Goal: Information Seeking & Learning: Learn about a topic

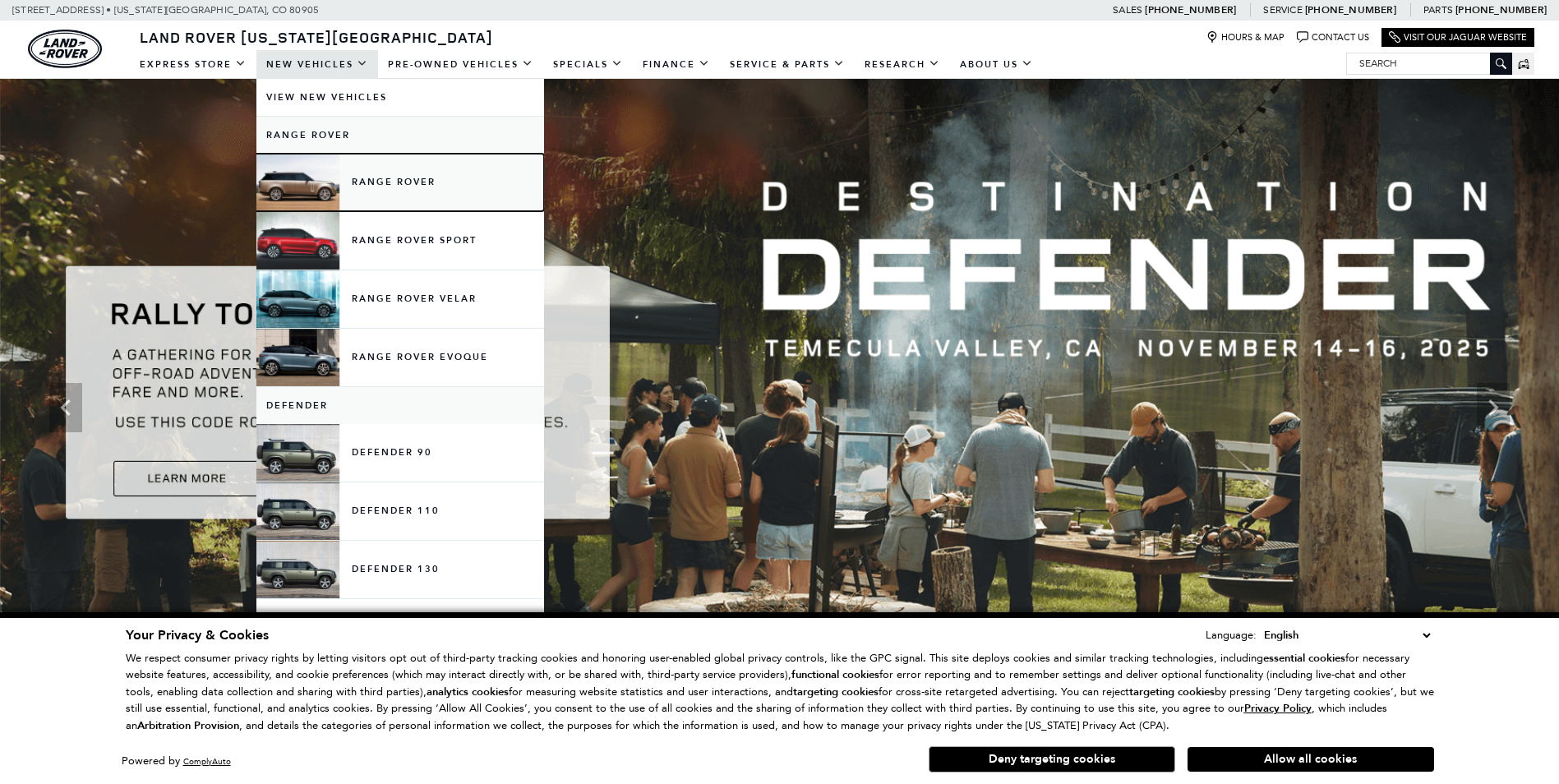
click at [366, 180] on link "Range Rover" at bounding box center [400, 182] width 288 height 57
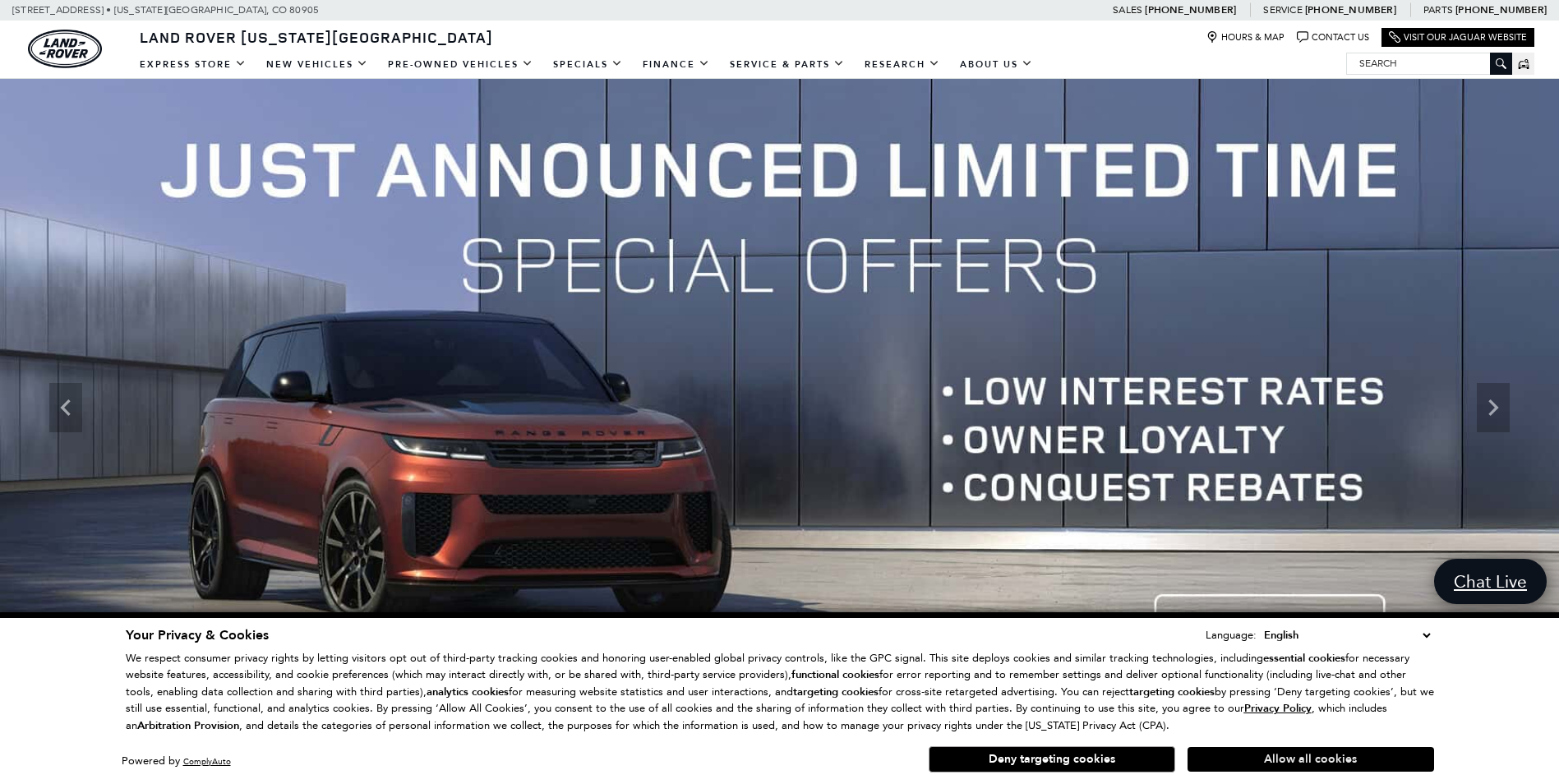
click at [1294, 751] on button "Allow all cookies" at bounding box center [1311, 758] width 246 height 25
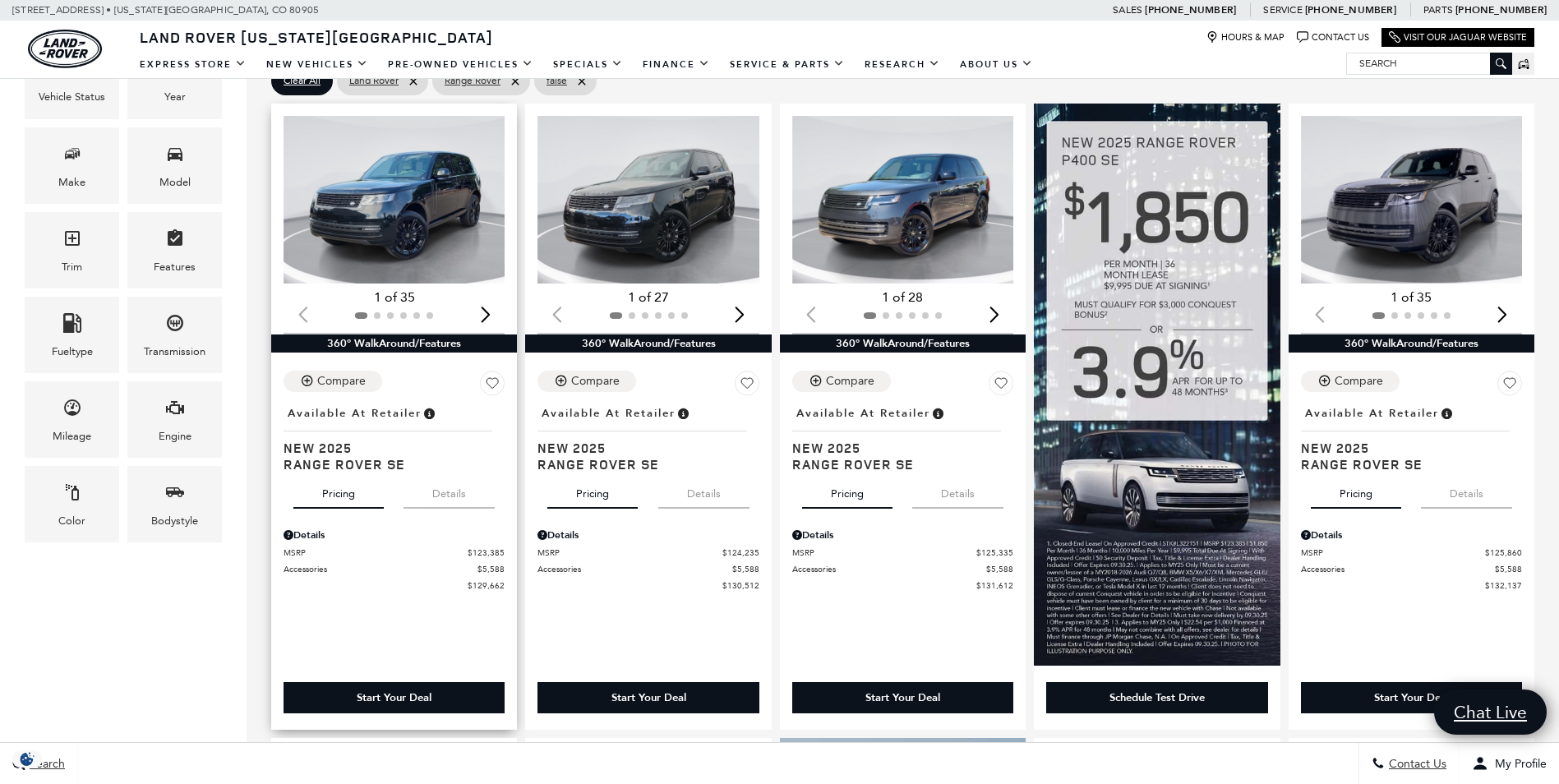
scroll to position [329, 0]
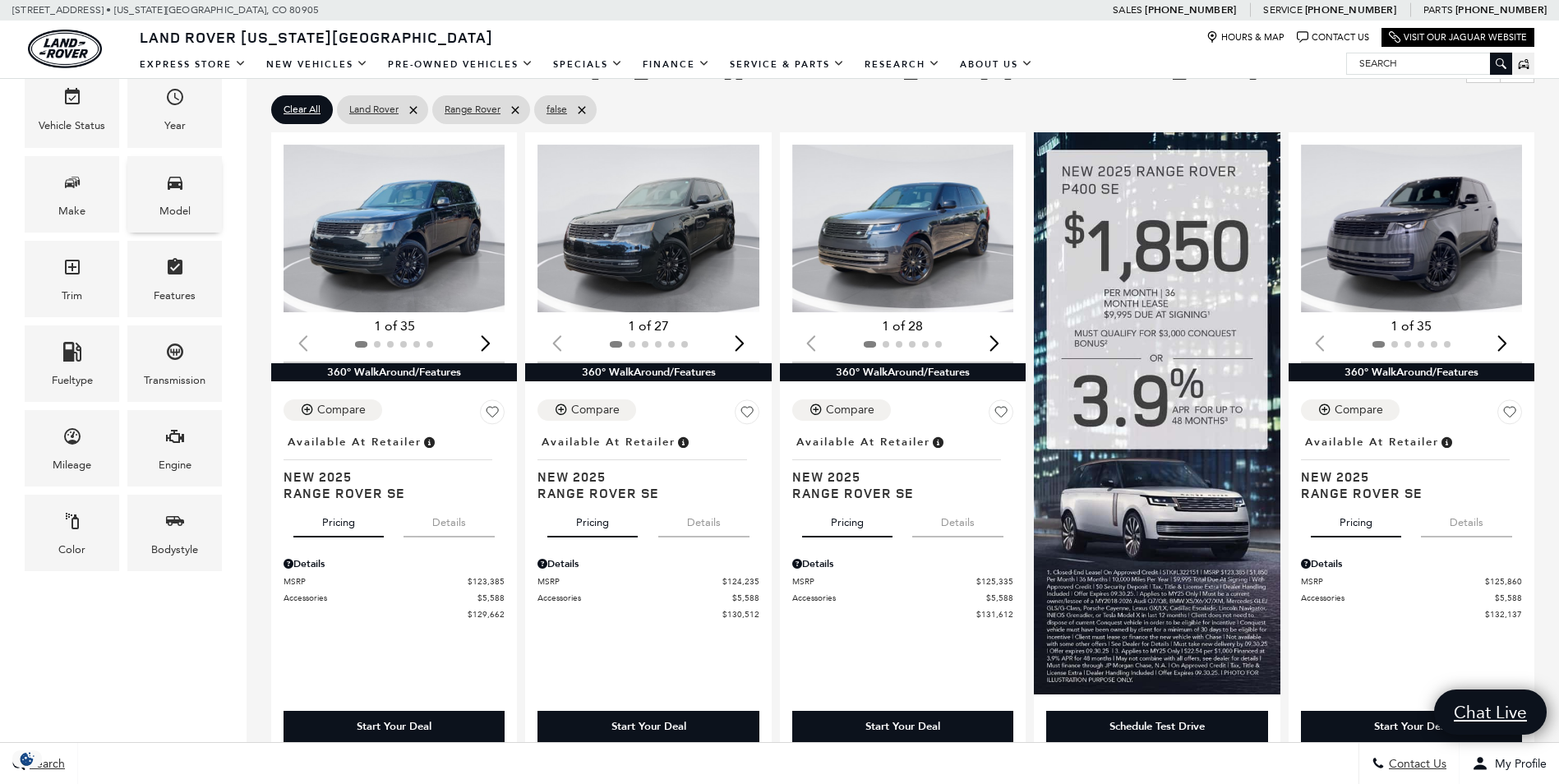
click at [173, 208] on div "Model" at bounding box center [175, 211] width 31 height 18
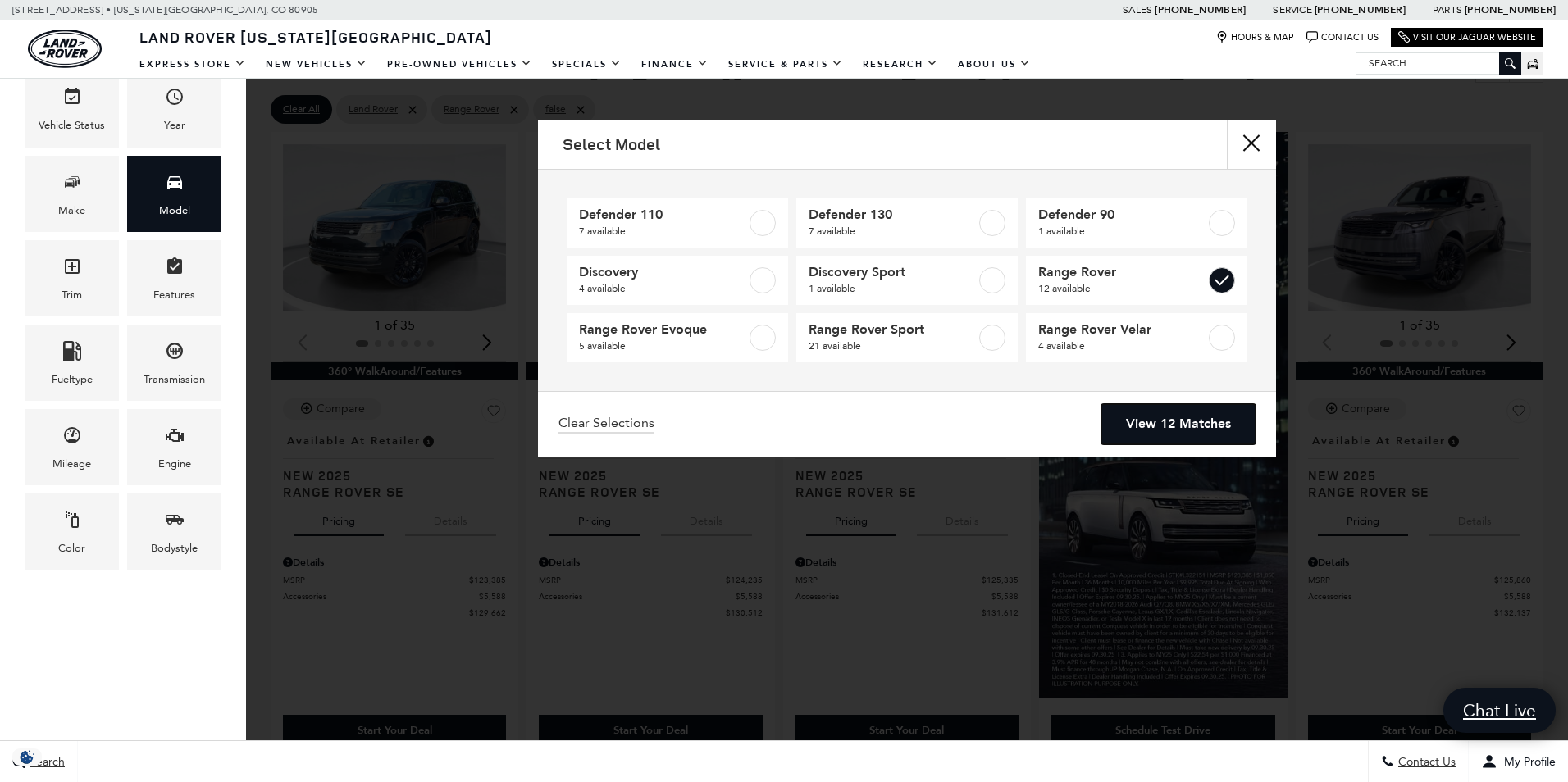
click at [1157, 421] on link "View 12 Matches" at bounding box center [1178, 424] width 154 height 40
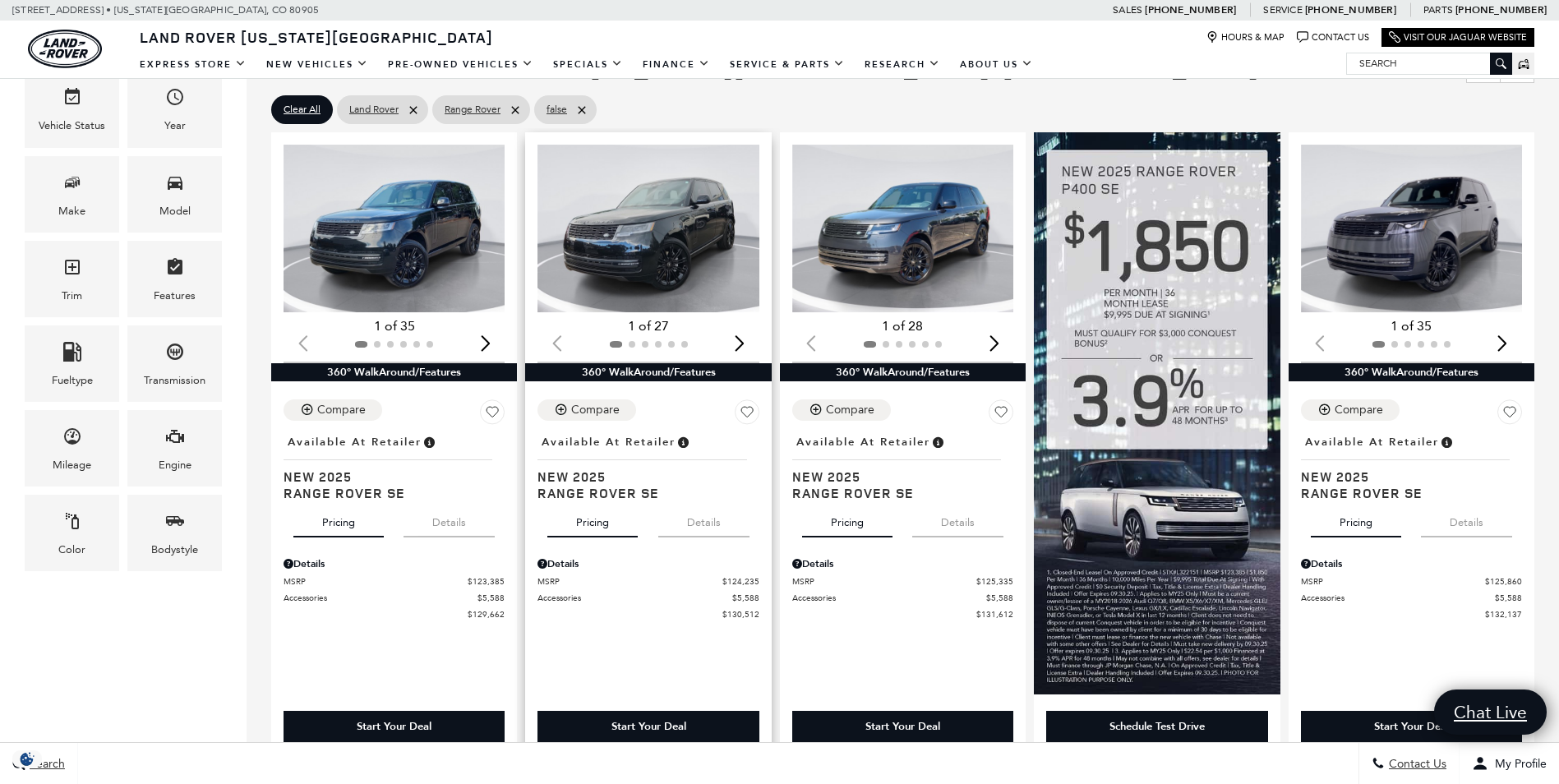
click at [743, 338] on div "Next slide" at bounding box center [740, 343] width 22 height 36
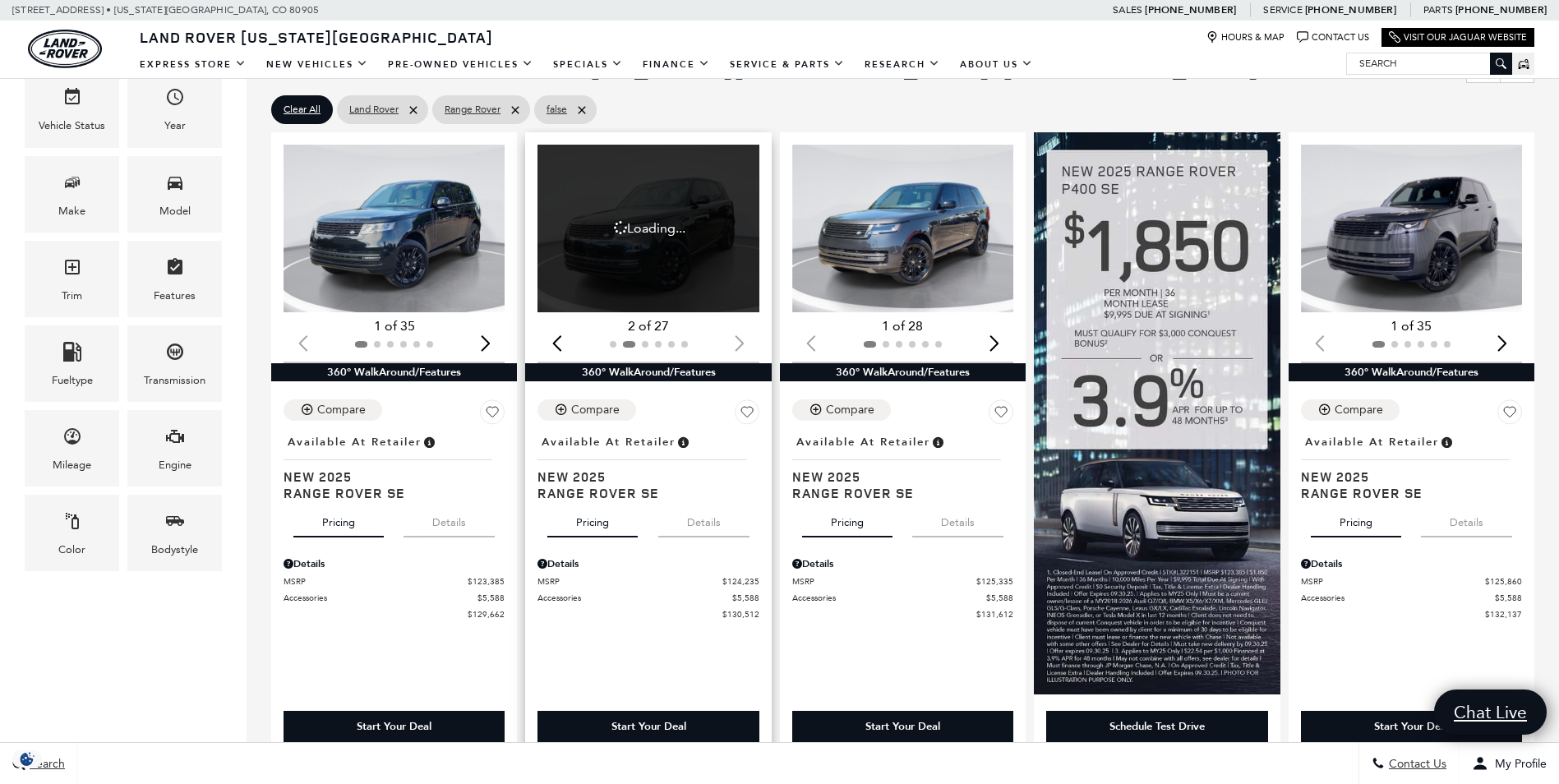
click at [743, 338] on div at bounding box center [648, 345] width 221 height 18
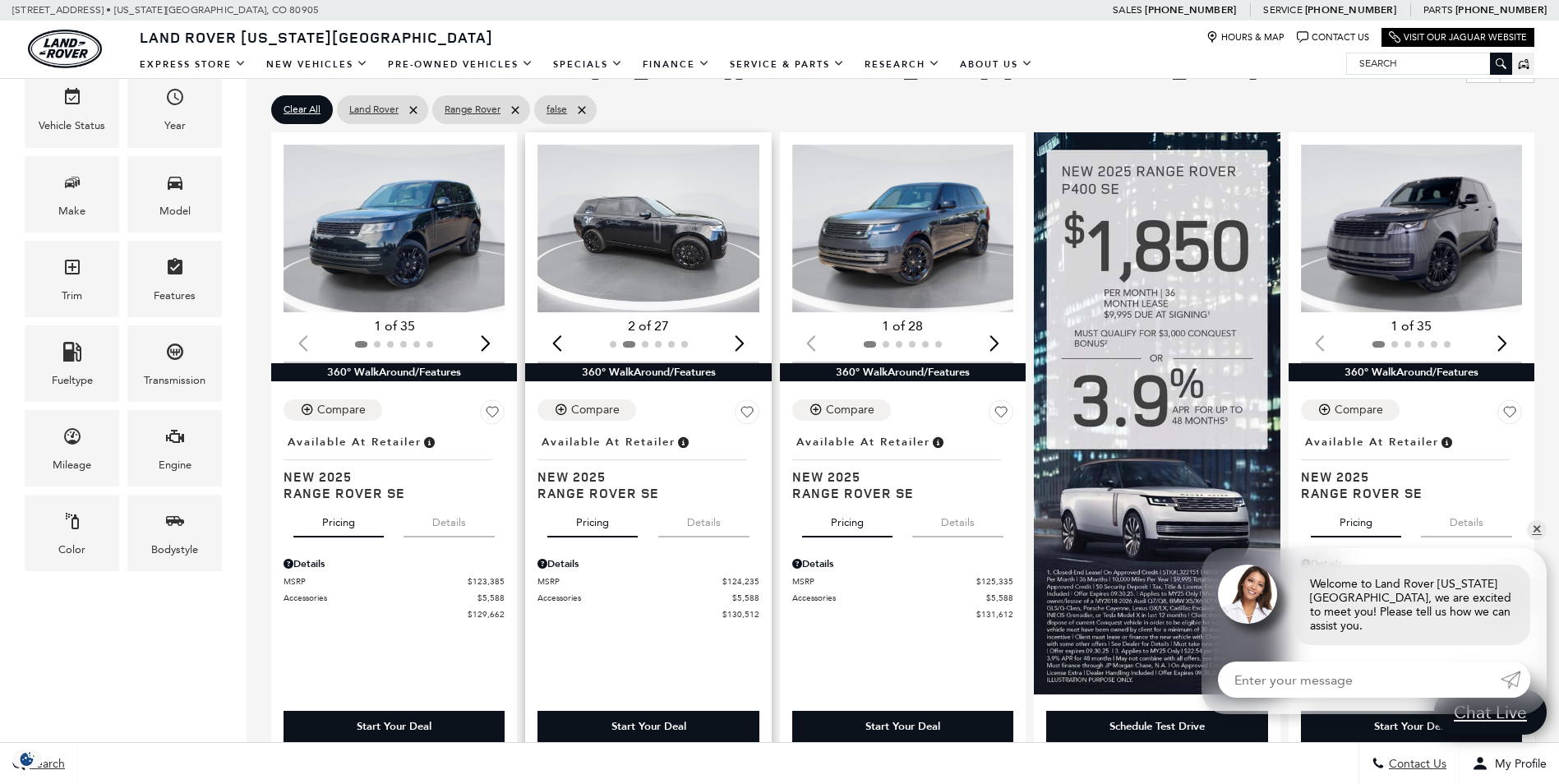
click at [737, 346] on div "Next slide" at bounding box center [740, 343] width 22 height 36
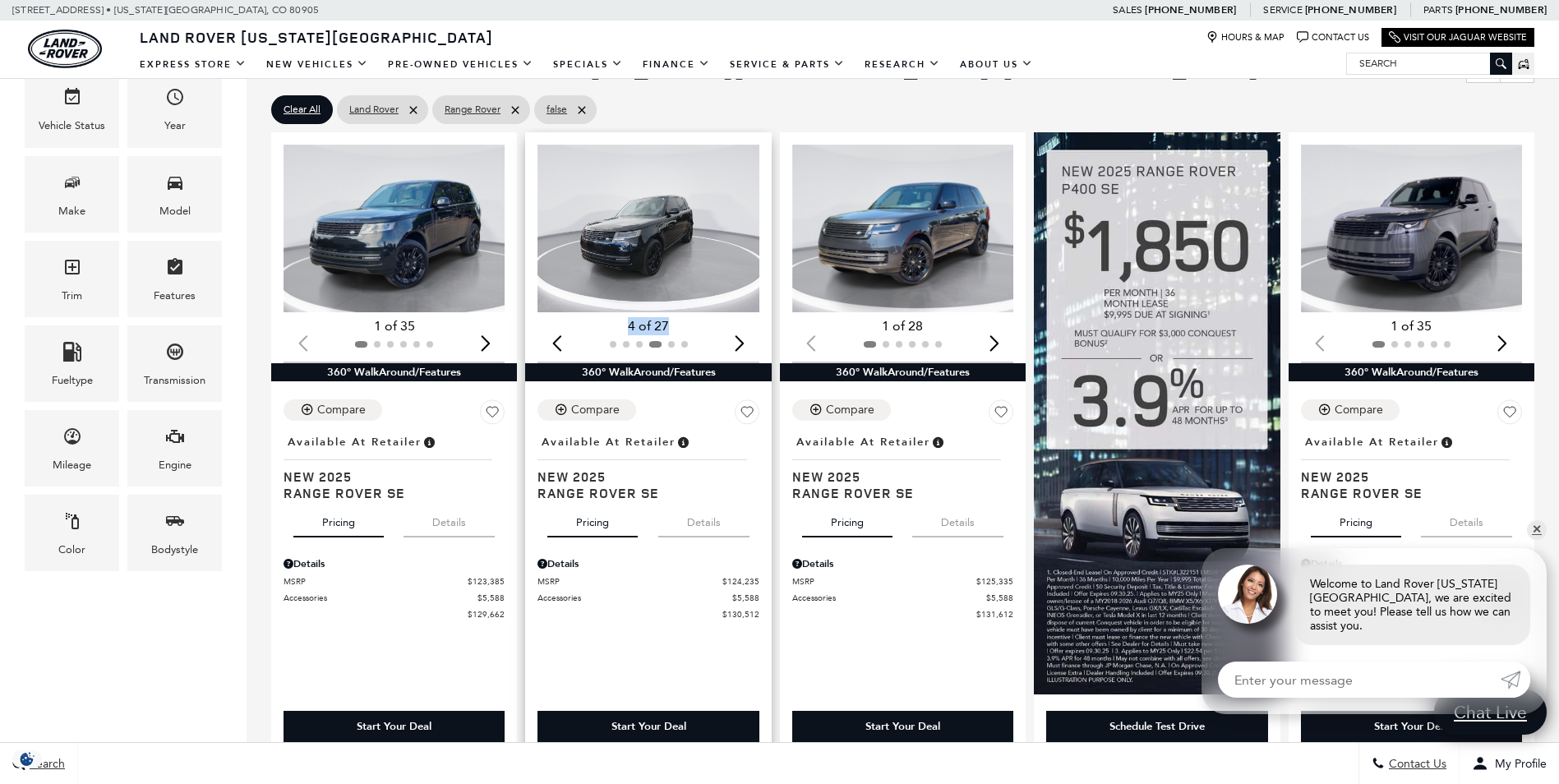
click at [737, 346] on div "Next slide" at bounding box center [740, 343] width 22 height 36
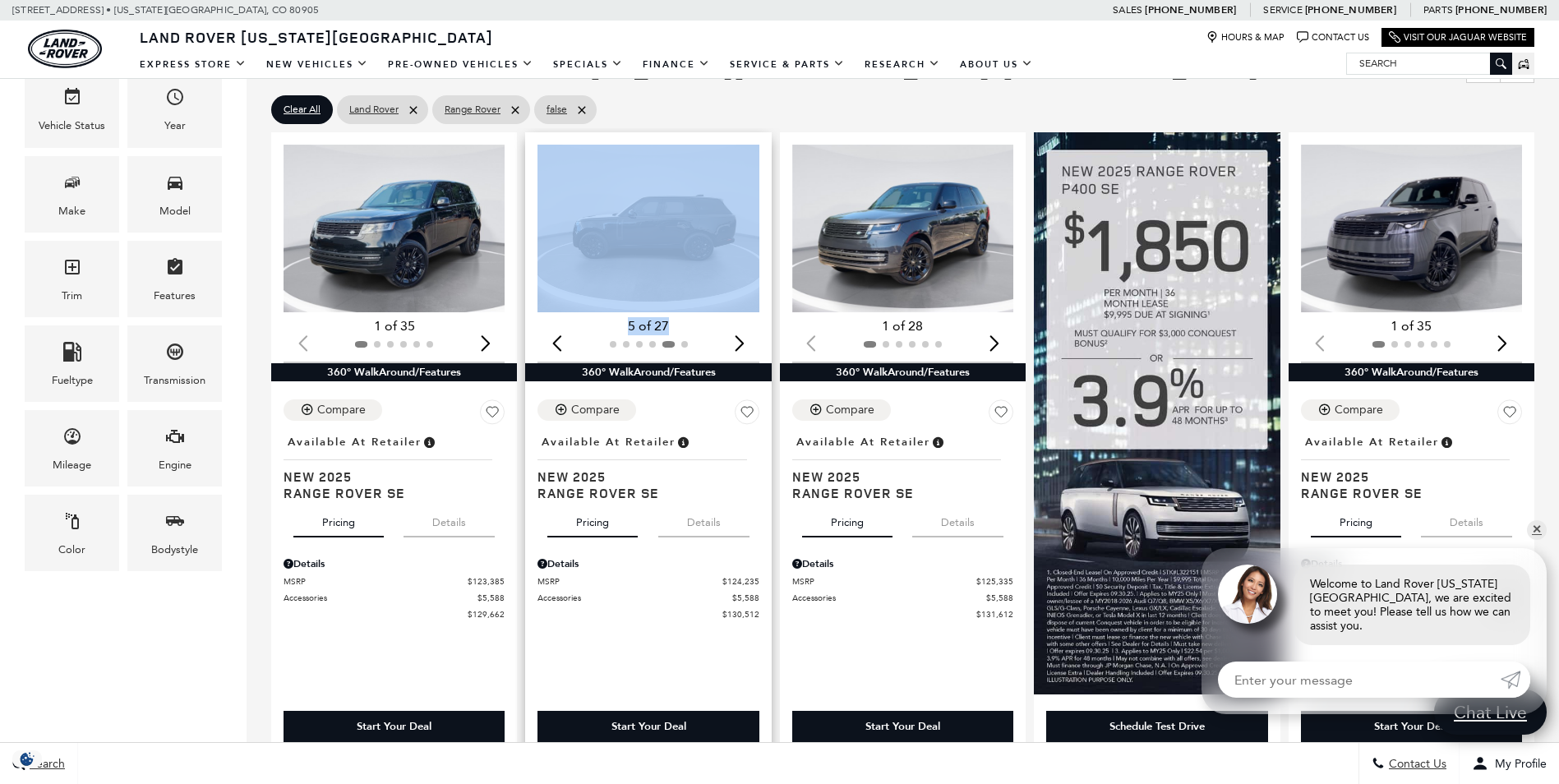
click at [737, 346] on div "Next slide" at bounding box center [740, 343] width 22 height 36
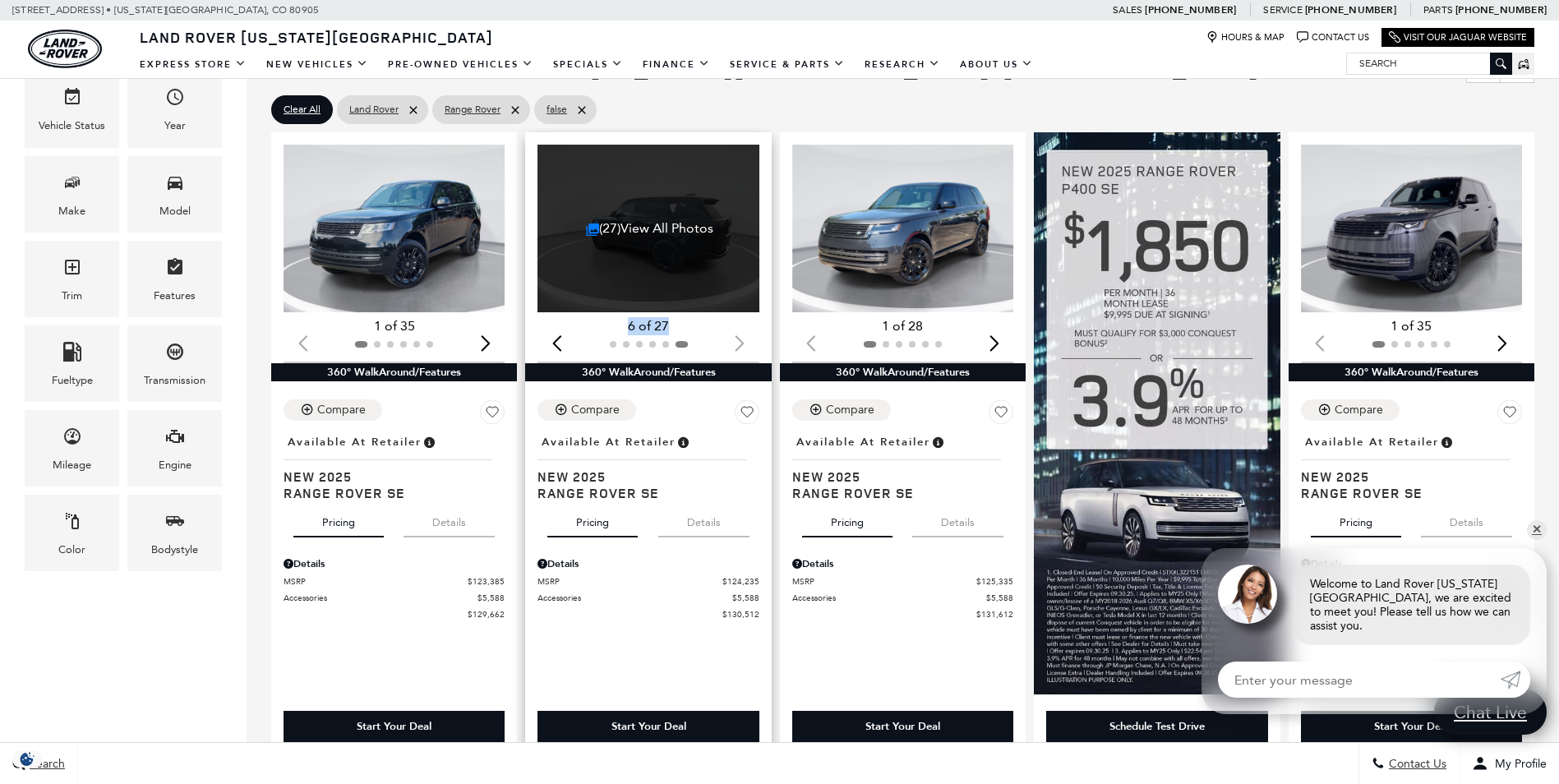
click at [737, 346] on div at bounding box center [648, 345] width 221 height 18
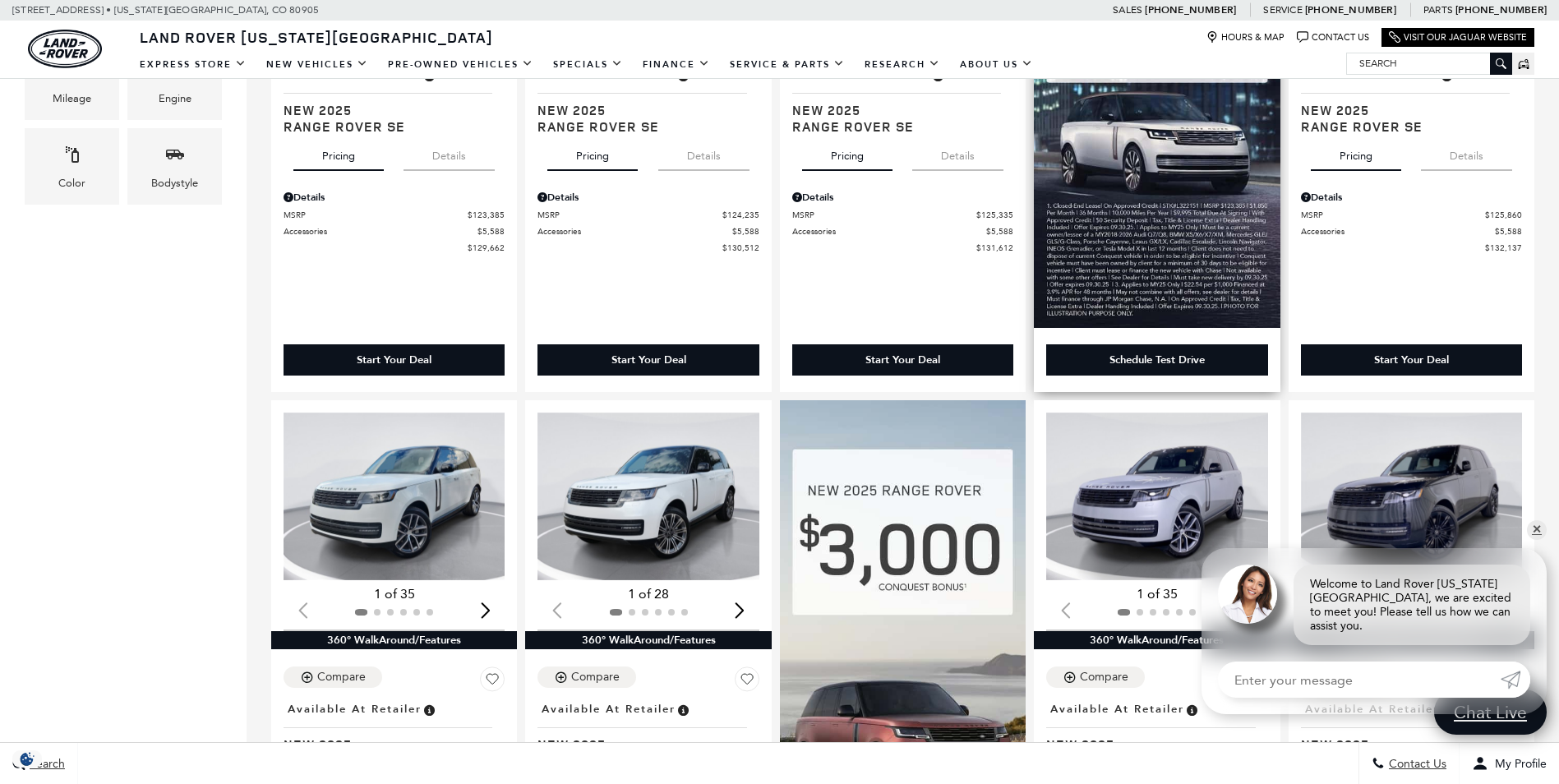
scroll to position [821, 0]
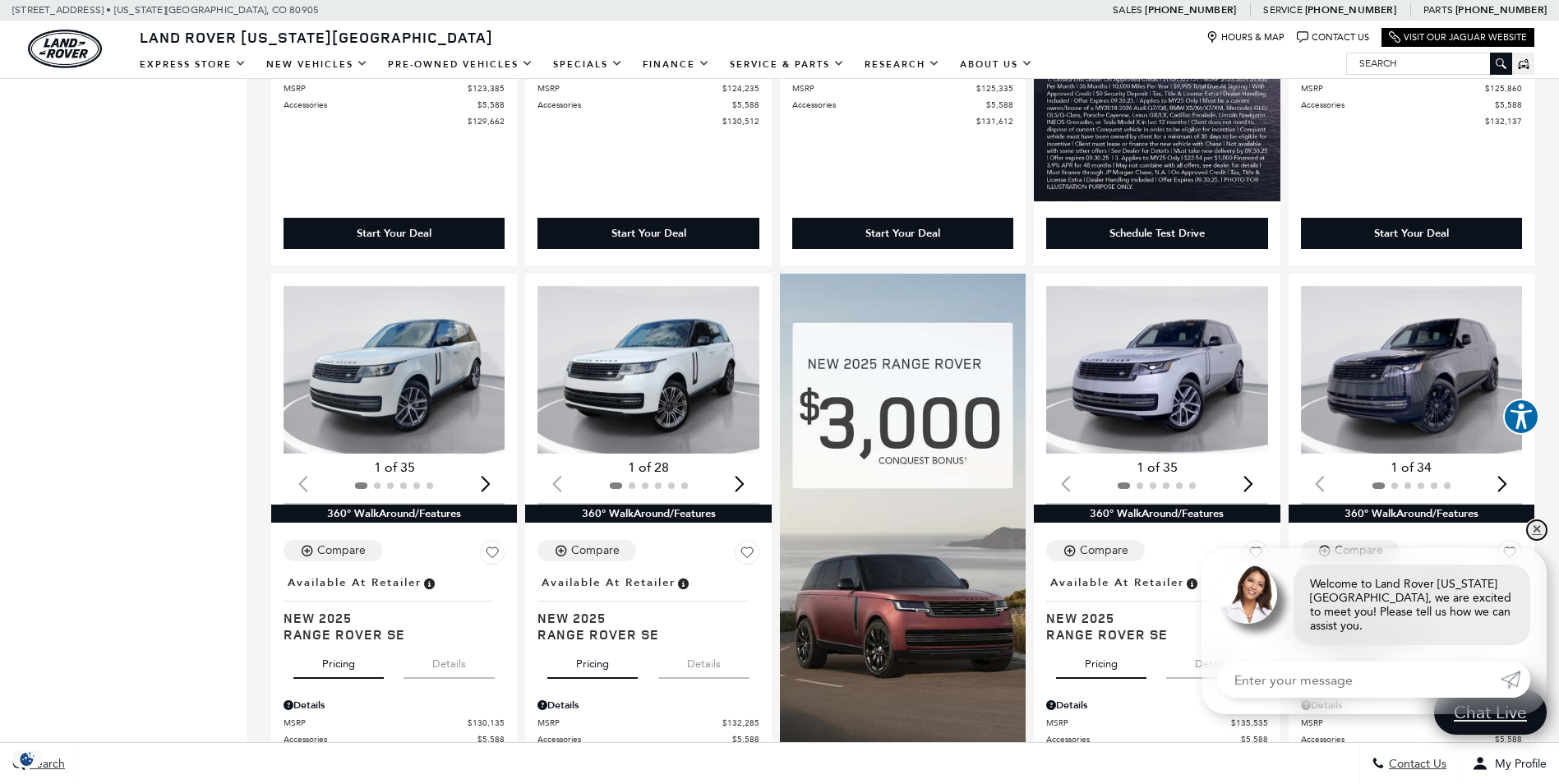
click at [1538, 540] on link "✕" at bounding box center [1537, 531] width 20 height 20
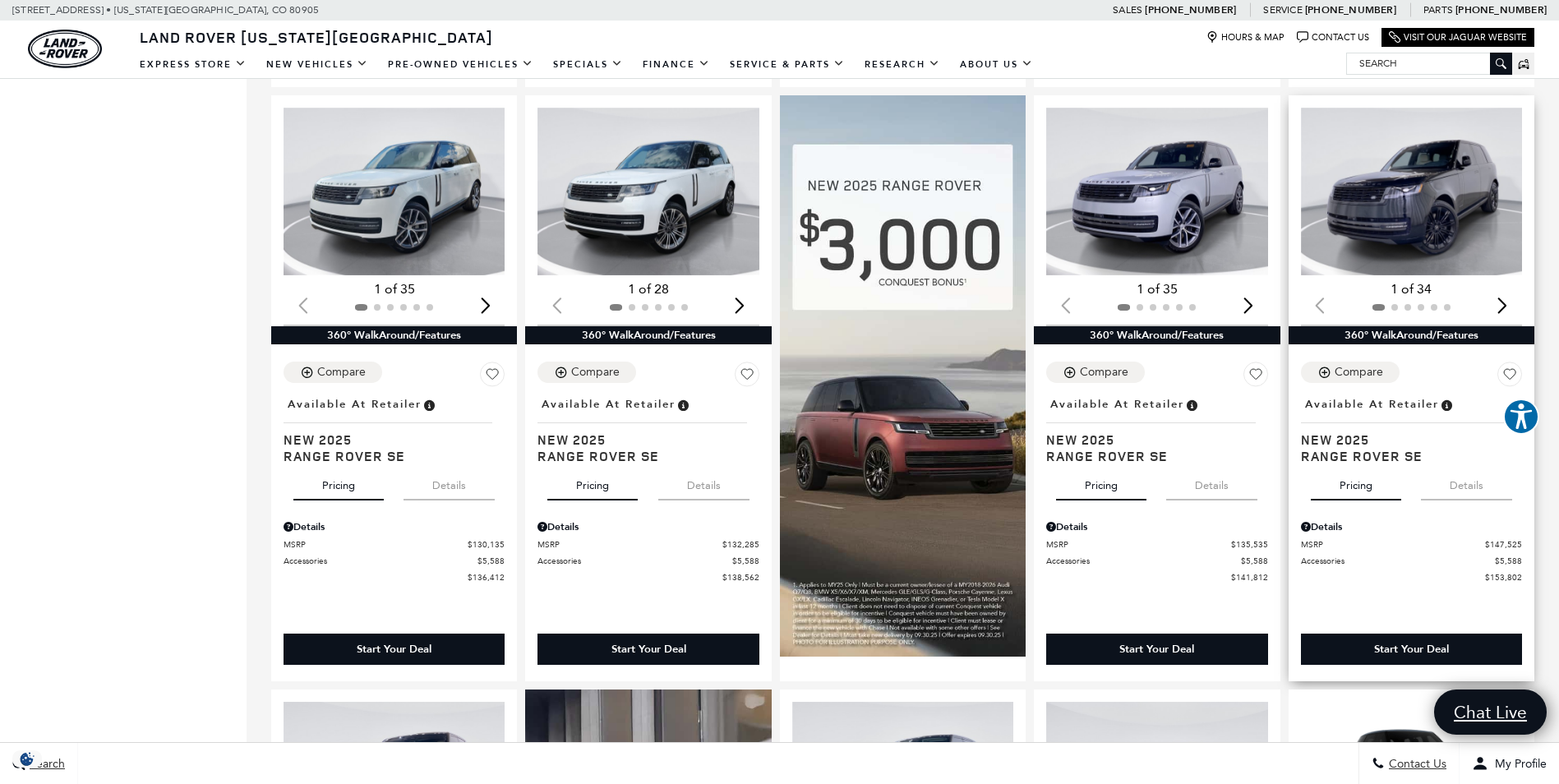
scroll to position [986, 0]
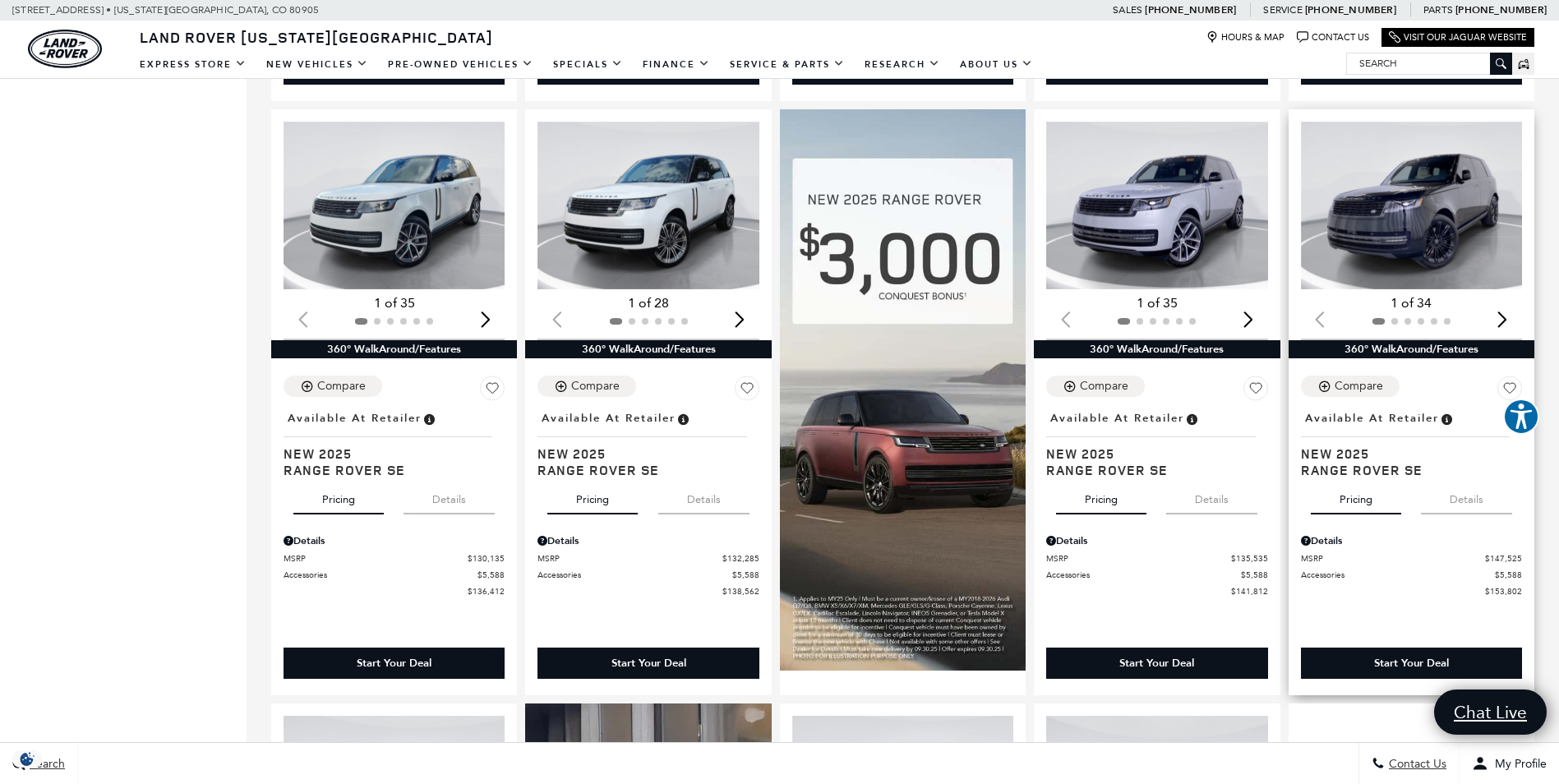
click at [1513, 319] on div "Next slide" at bounding box center [1502, 320] width 22 height 36
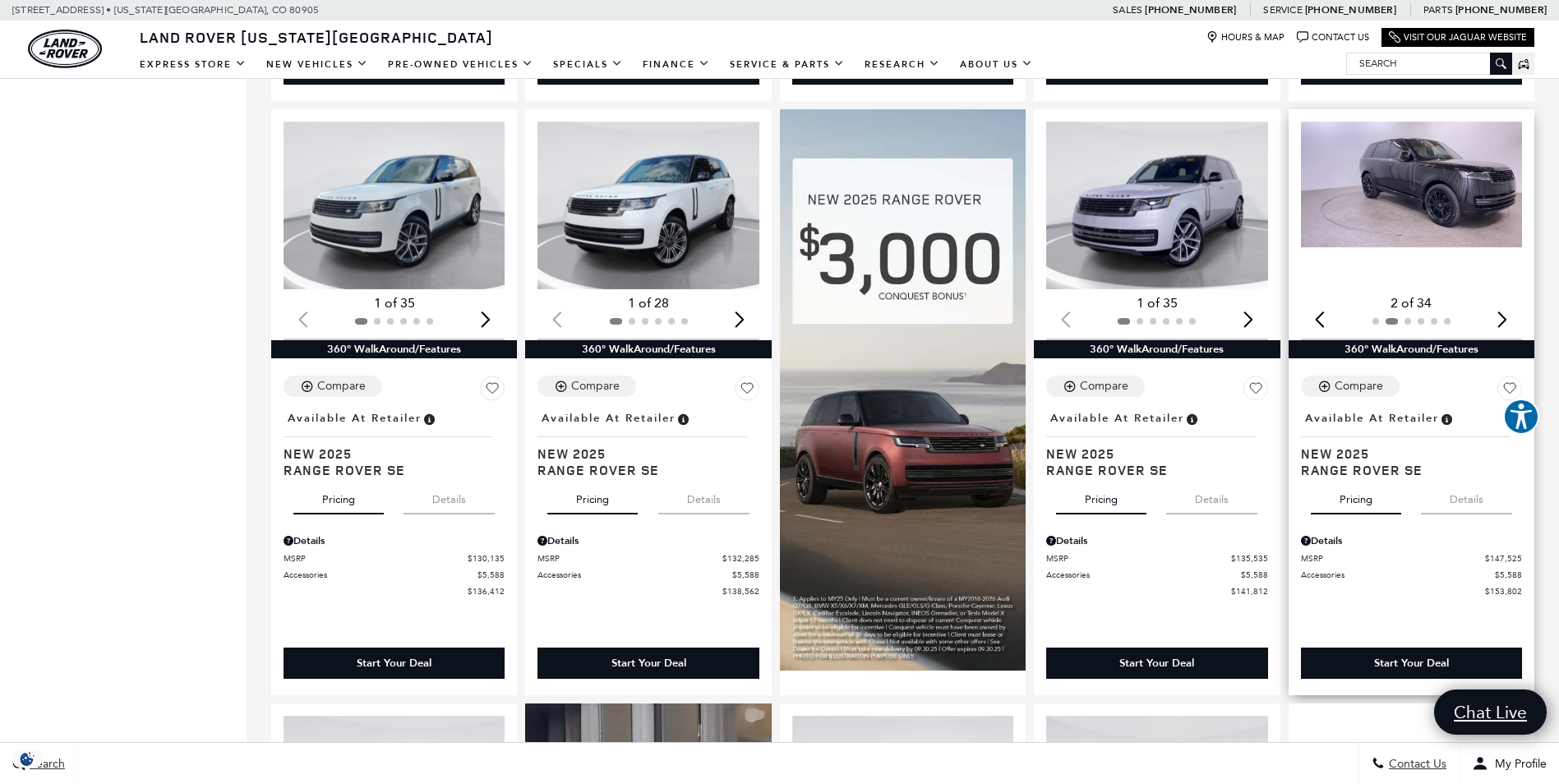
click at [1513, 319] on div "Next slide" at bounding box center [1502, 320] width 22 height 36
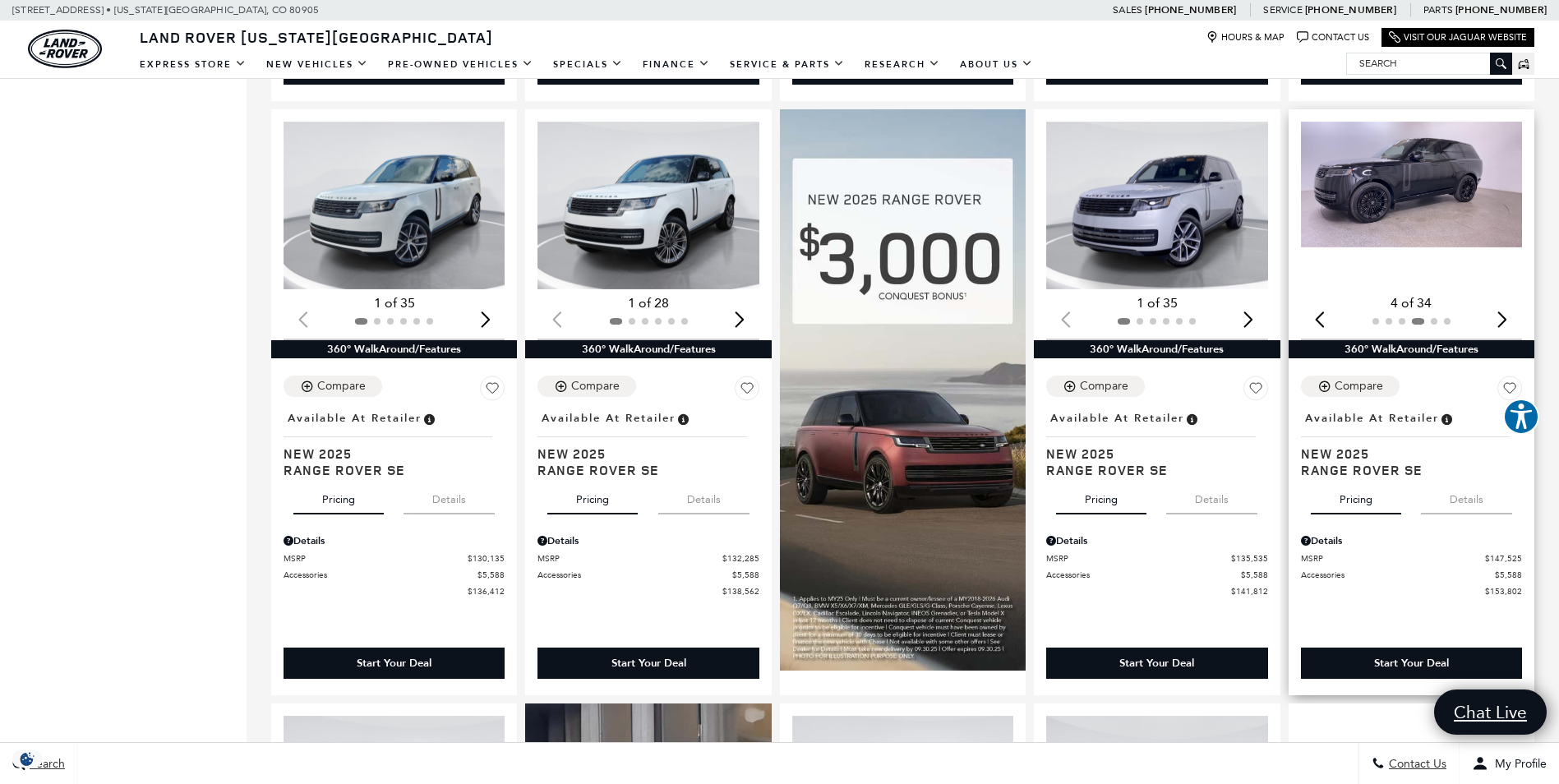
click at [1513, 319] on div "Next slide" at bounding box center [1502, 320] width 22 height 36
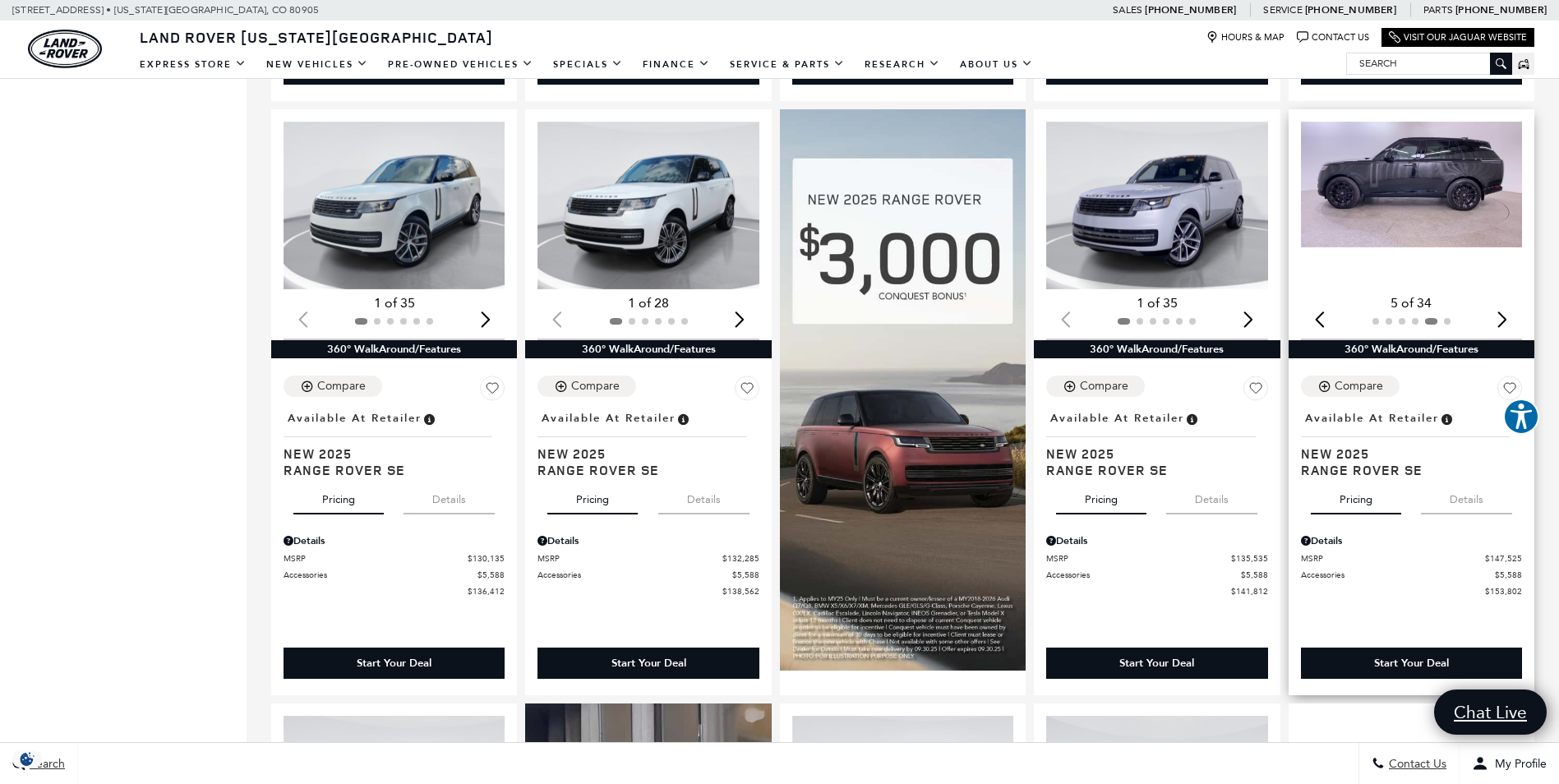
click at [1513, 319] on div "Next slide" at bounding box center [1502, 320] width 22 height 36
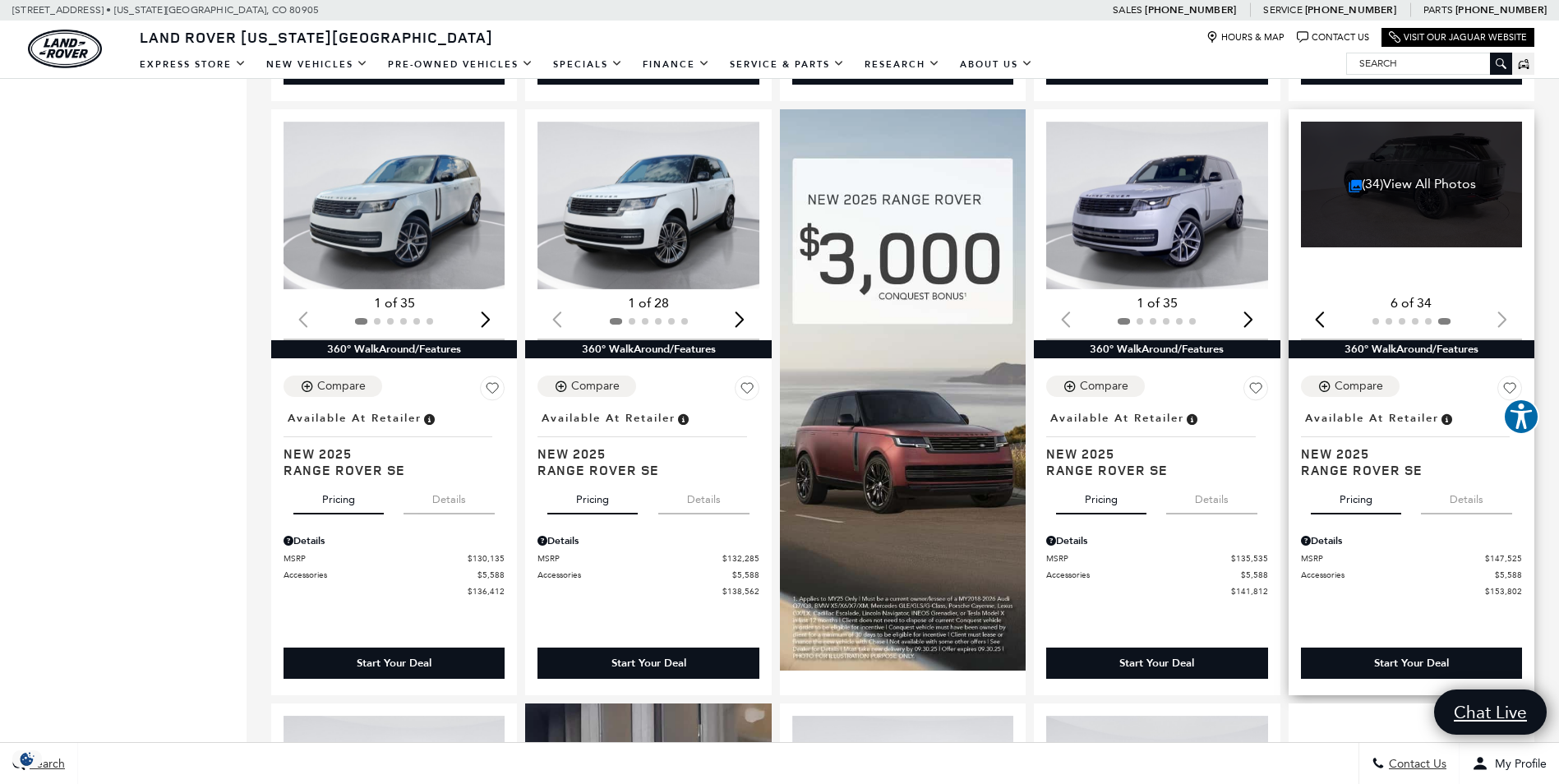
click at [1521, 319] on div at bounding box center [1411, 322] width 221 height 18
click at [1469, 181] on link "(34) View All Photos" at bounding box center [1412, 183] width 128 height 15
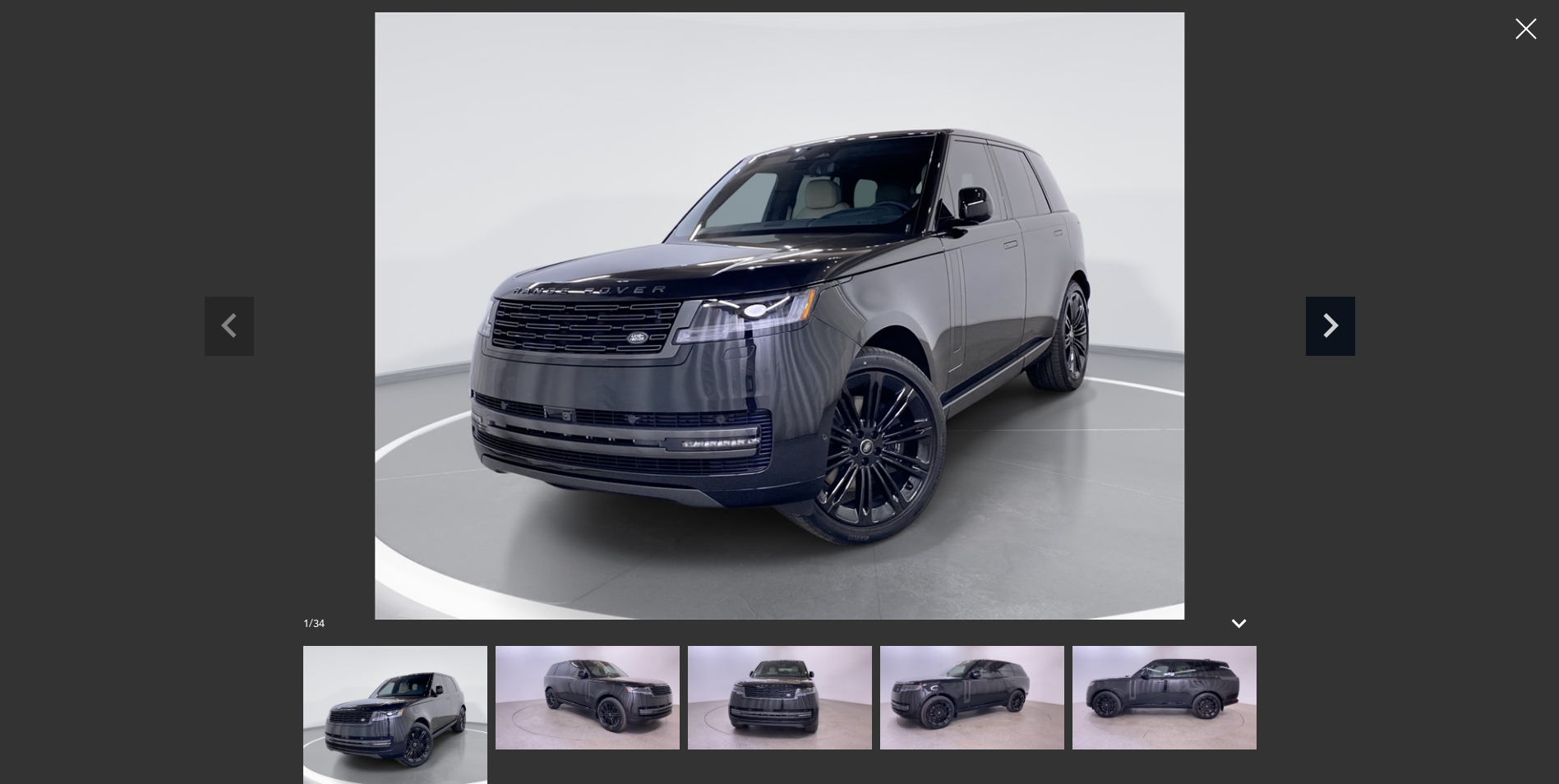
click at [1319, 328] on icon "Next slide" at bounding box center [1330, 323] width 49 height 54
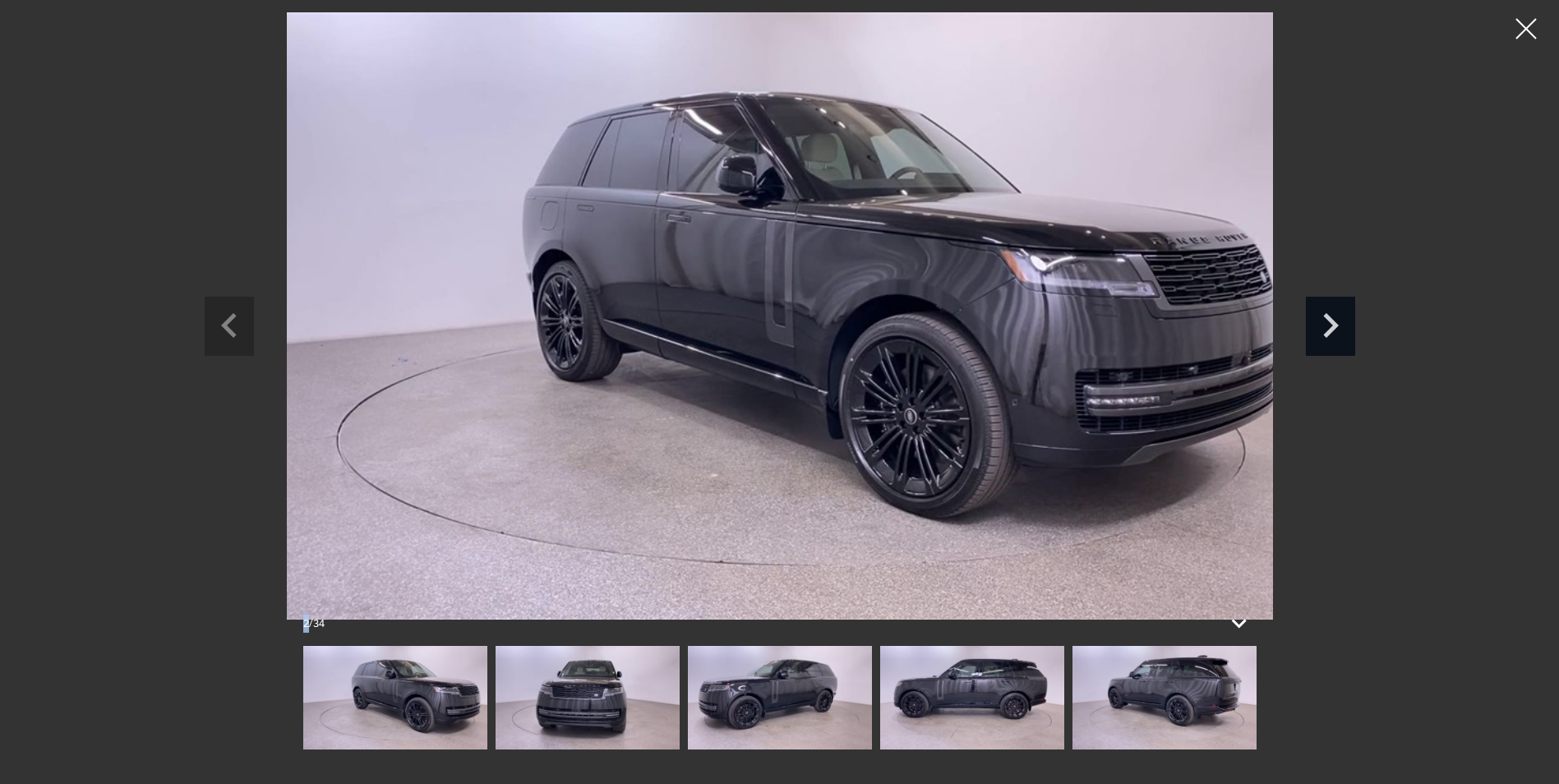
click at [1319, 328] on icon "Next slide" at bounding box center [1330, 323] width 49 height 54
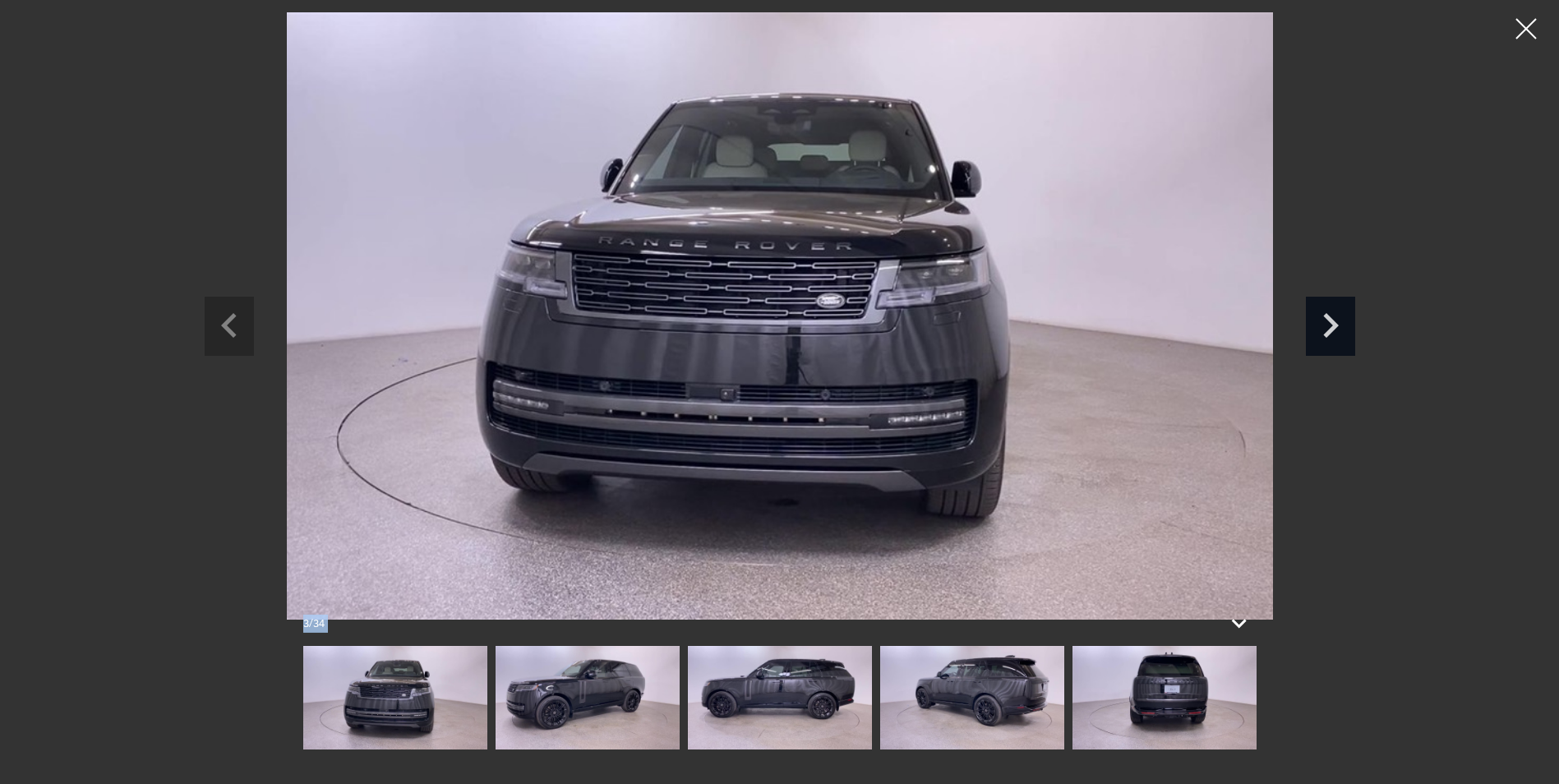
click at [1319, 328] on icon "Next slide" at bounding box center [1330, 323] width 49 height 54
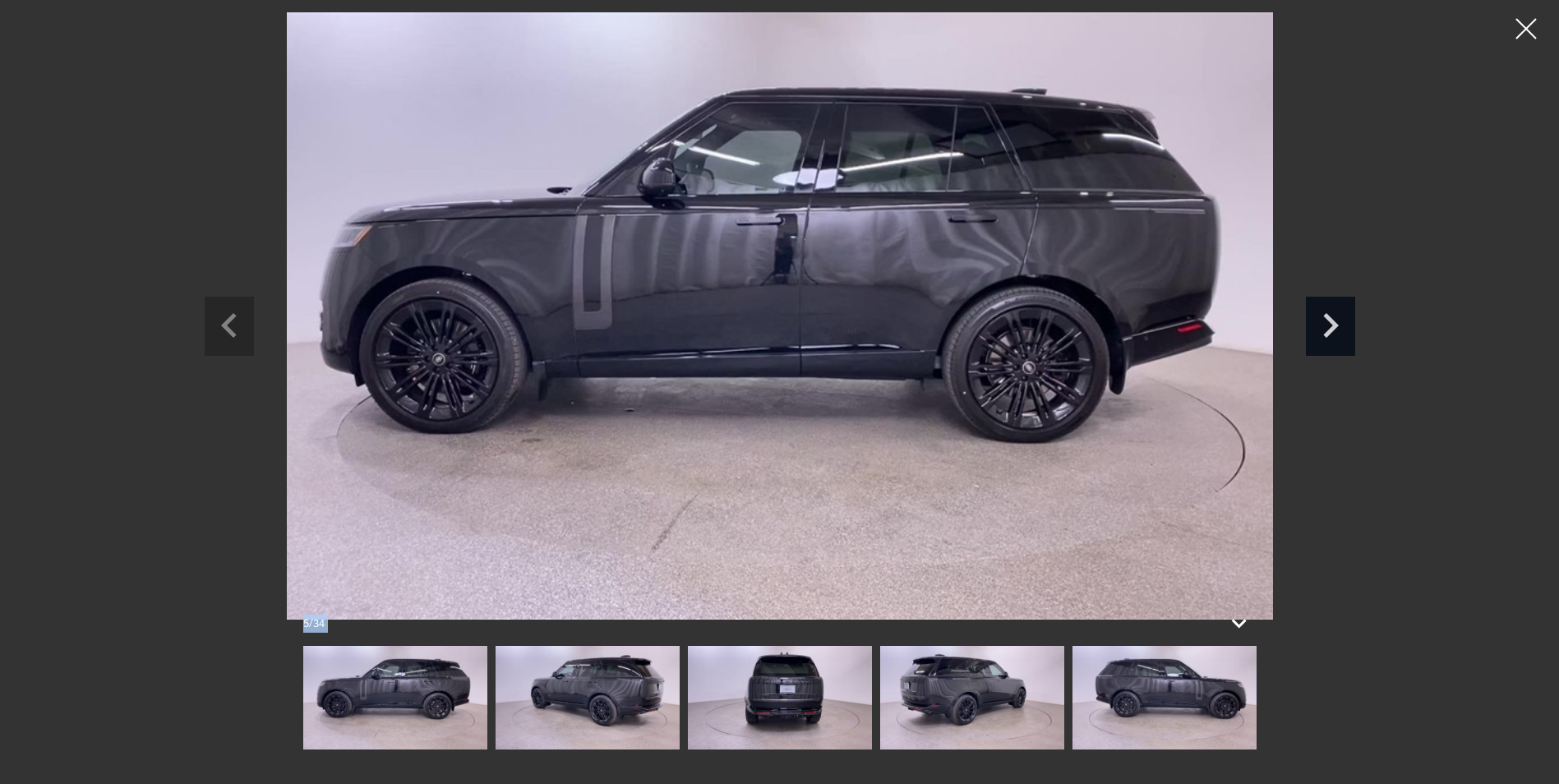
click at [1319, 328] on icon "Next slide" at bounding box center [1330, 323] width 49 height 54
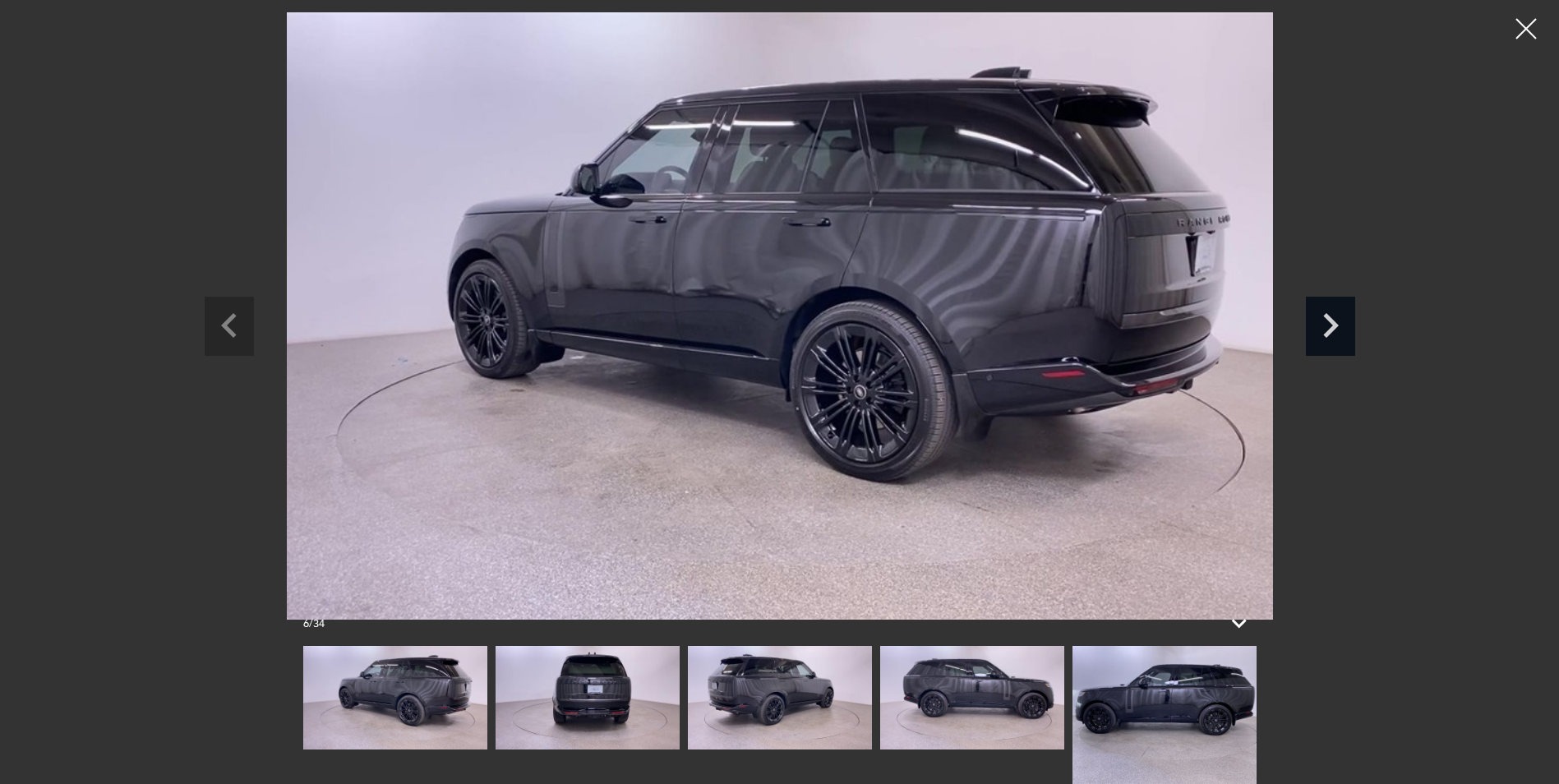
click at [1319, 328] on icon "Next slide" at bounding box center [1330, 323] width 49 height 54
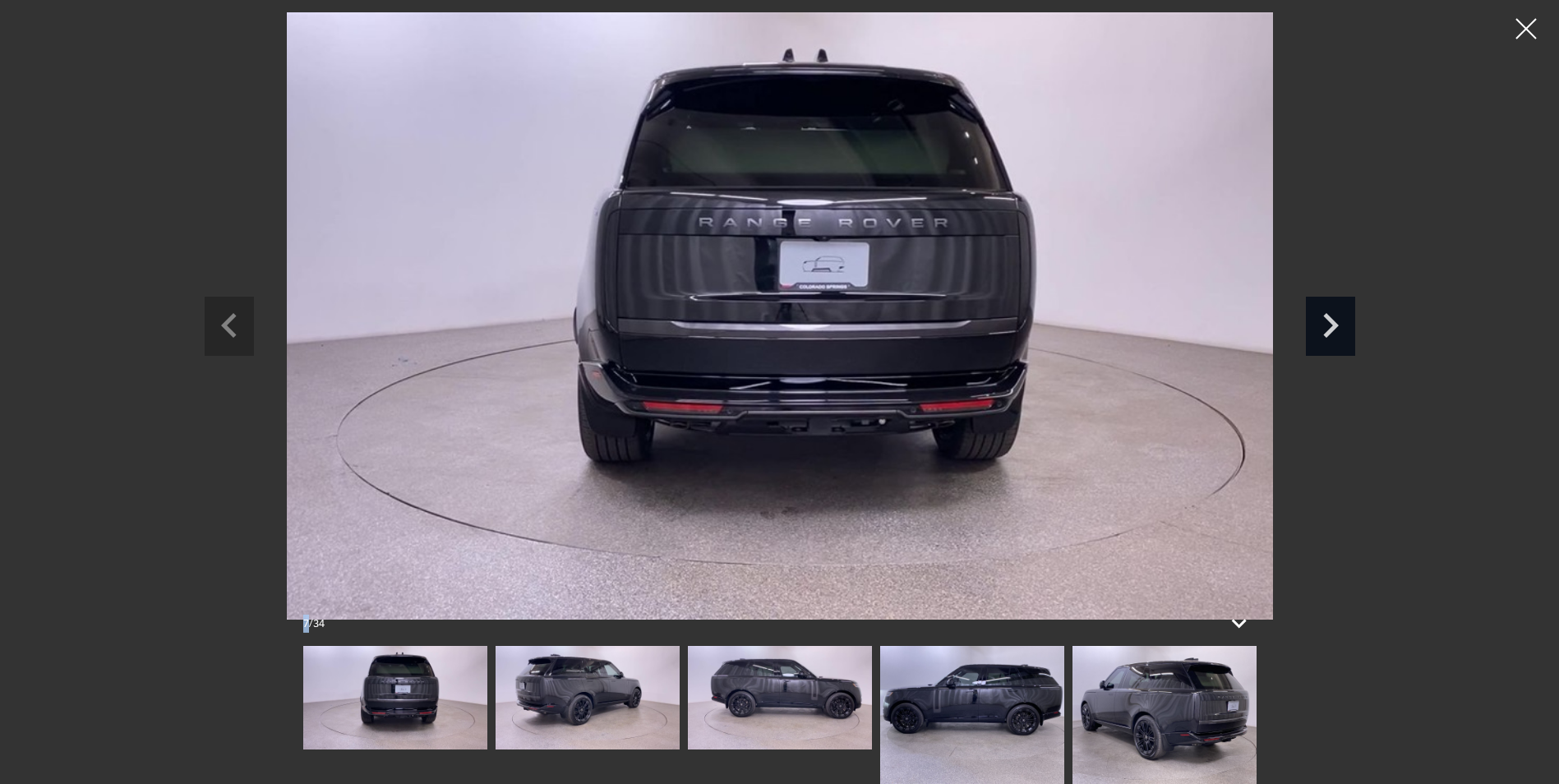
click at [1319, 328] on icon "Next slide" at bounding box center [1330, 323] width 49 height 54
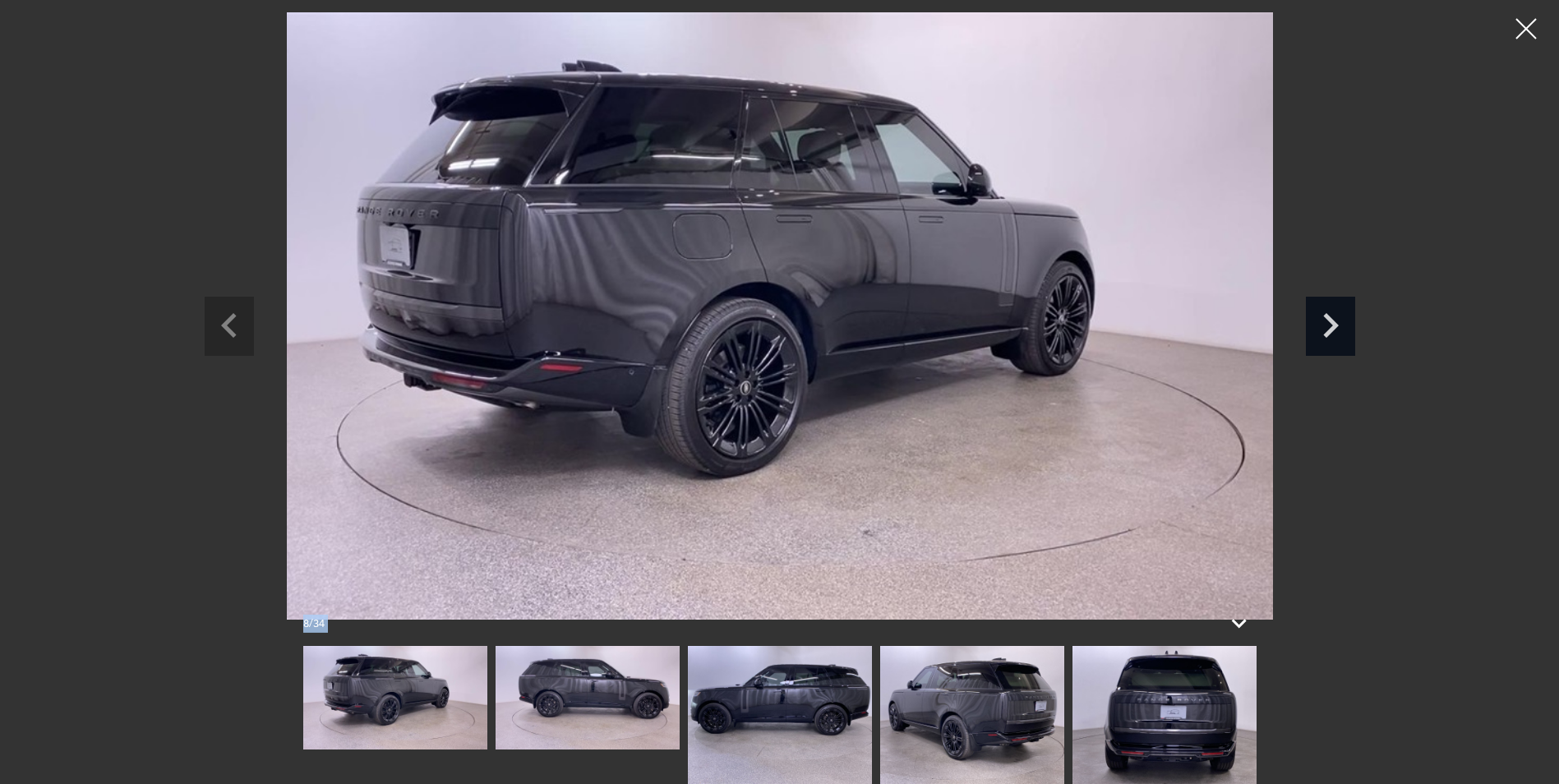
click at [1319, 328] on icon "Next slide" at bounding box center [1330, 323] width 49 height 54
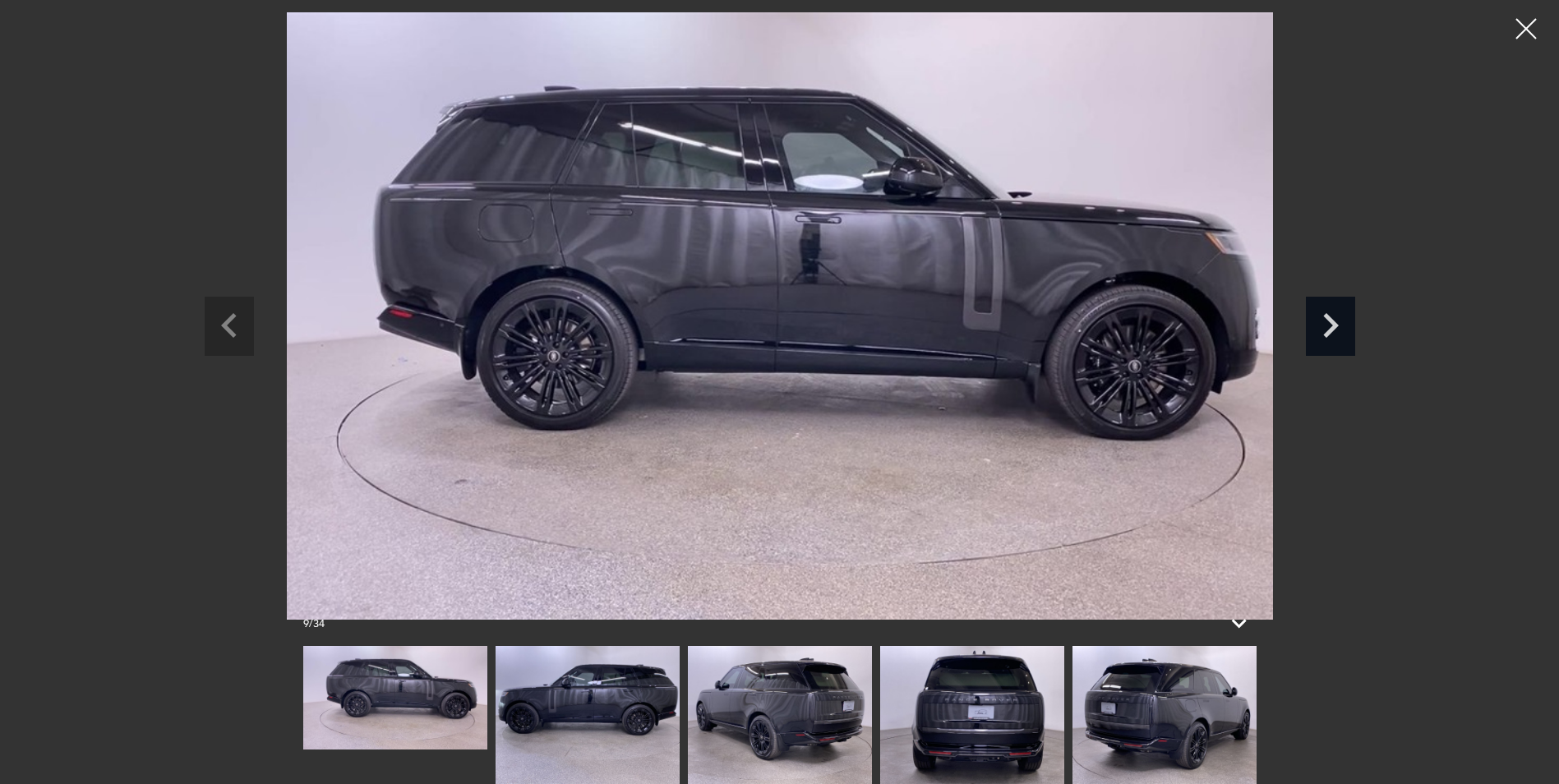
click at [1319, 328] on icon "Next slide" at bounding box center [1330, 323] width 49 height 54
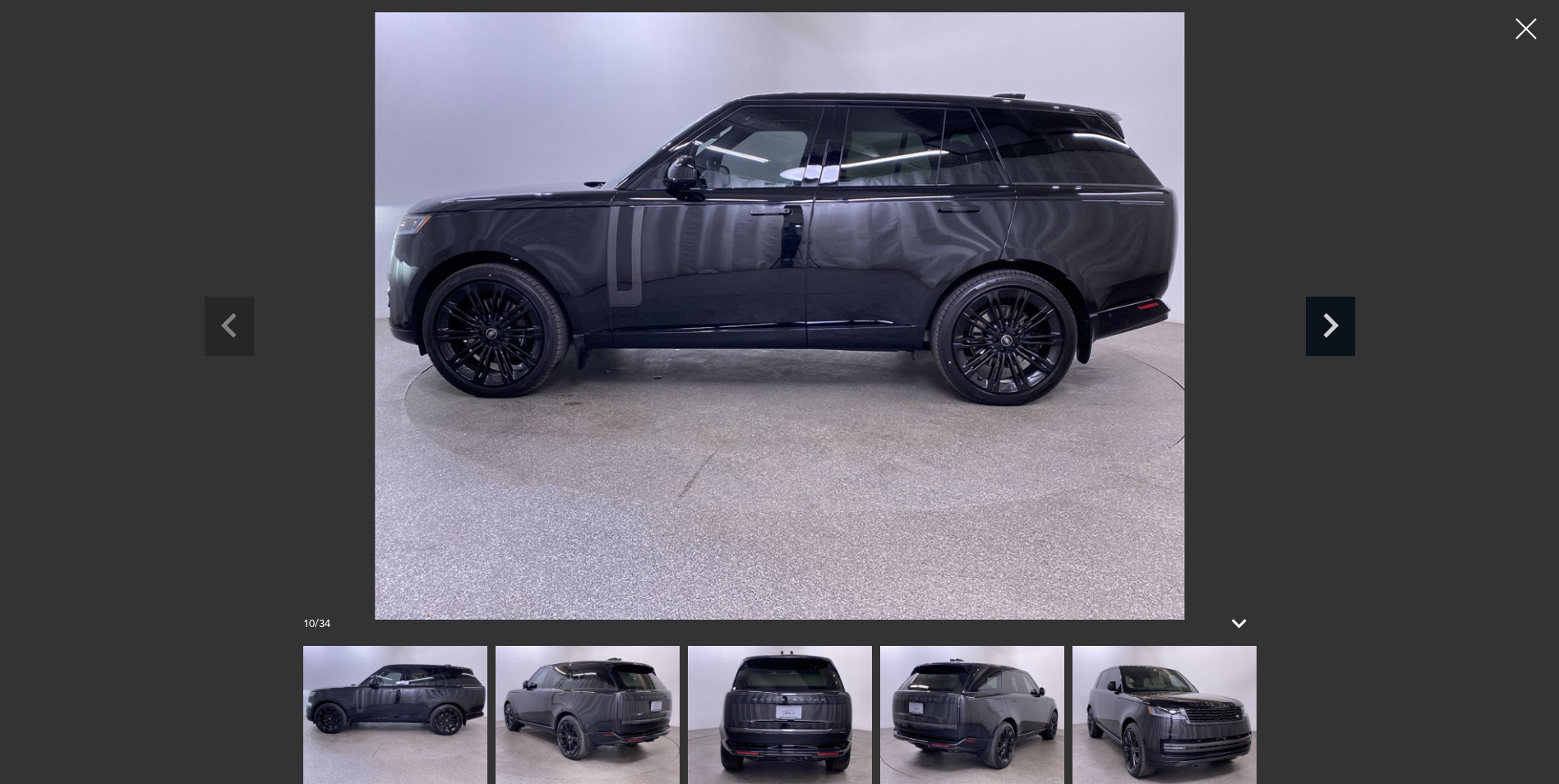
click at [1319, 328] on icon "Next slide" at bounding box center [1330, 323] width 49 height 54
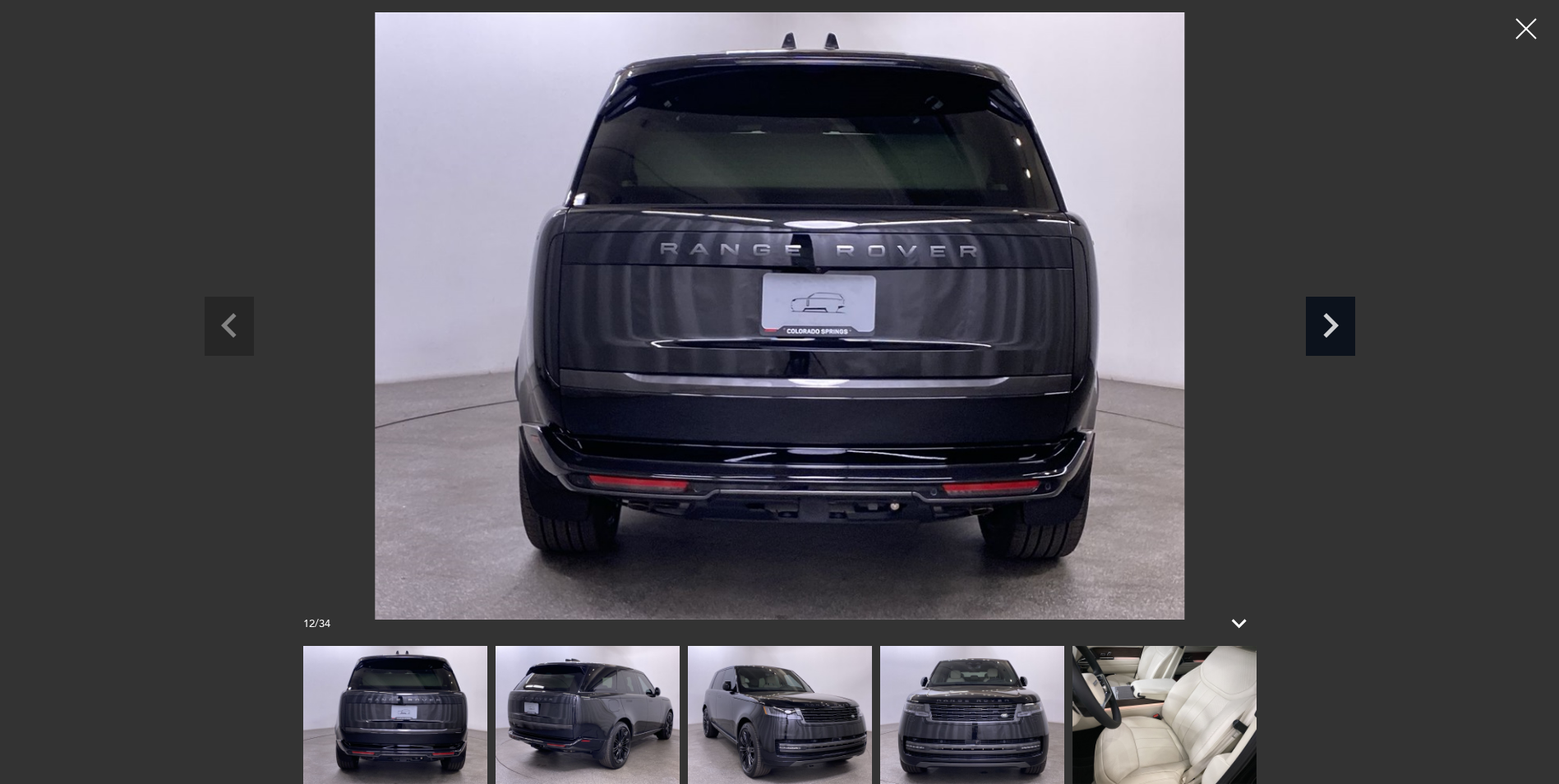
click at [1319, 328] on icon "Next slide" at bounding box center [1330, 323] width 49 height 54
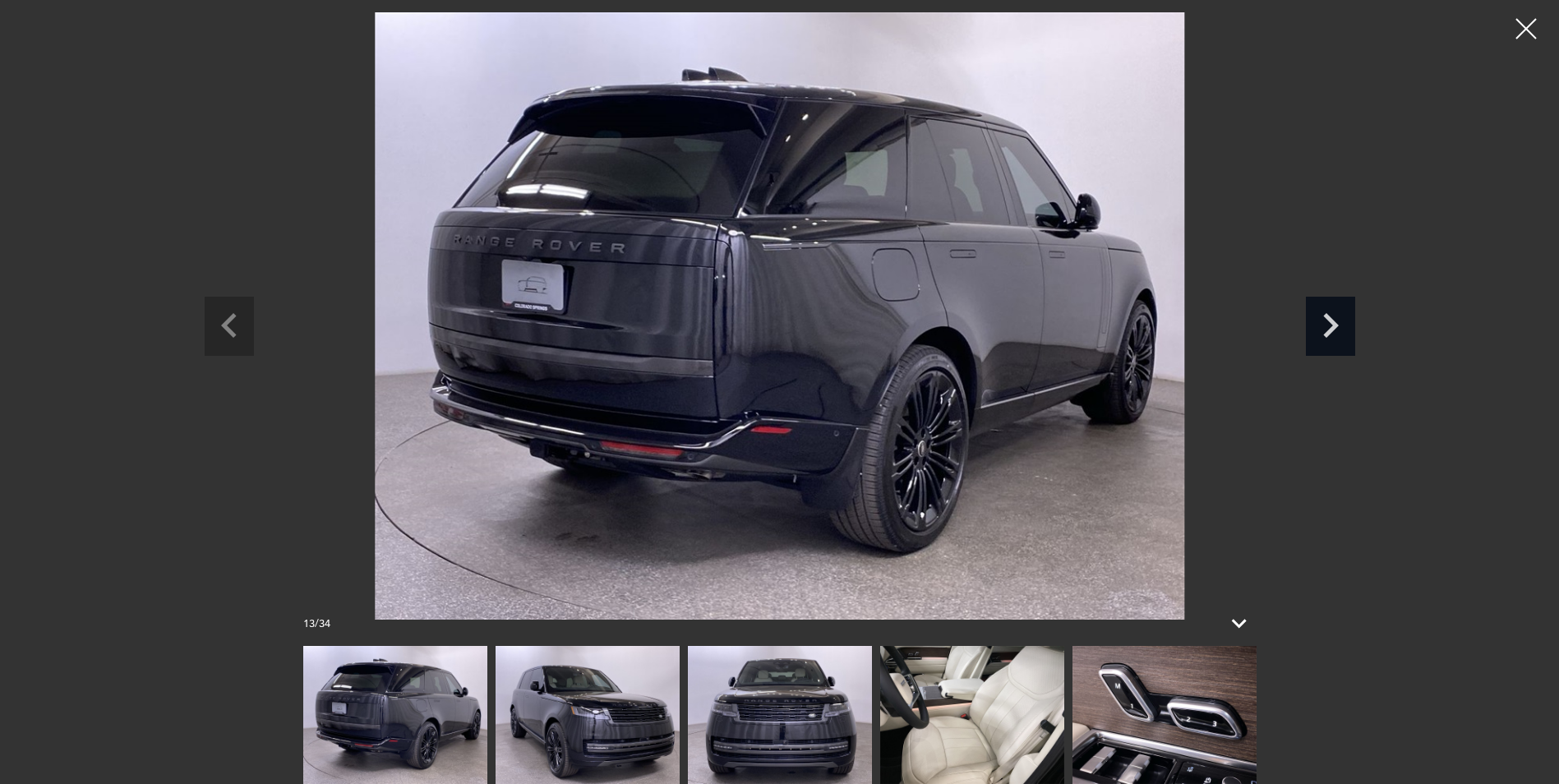
click at [1319, 328] on icon "Next slide" at bounding box center [1330, 323] width 49 height 54
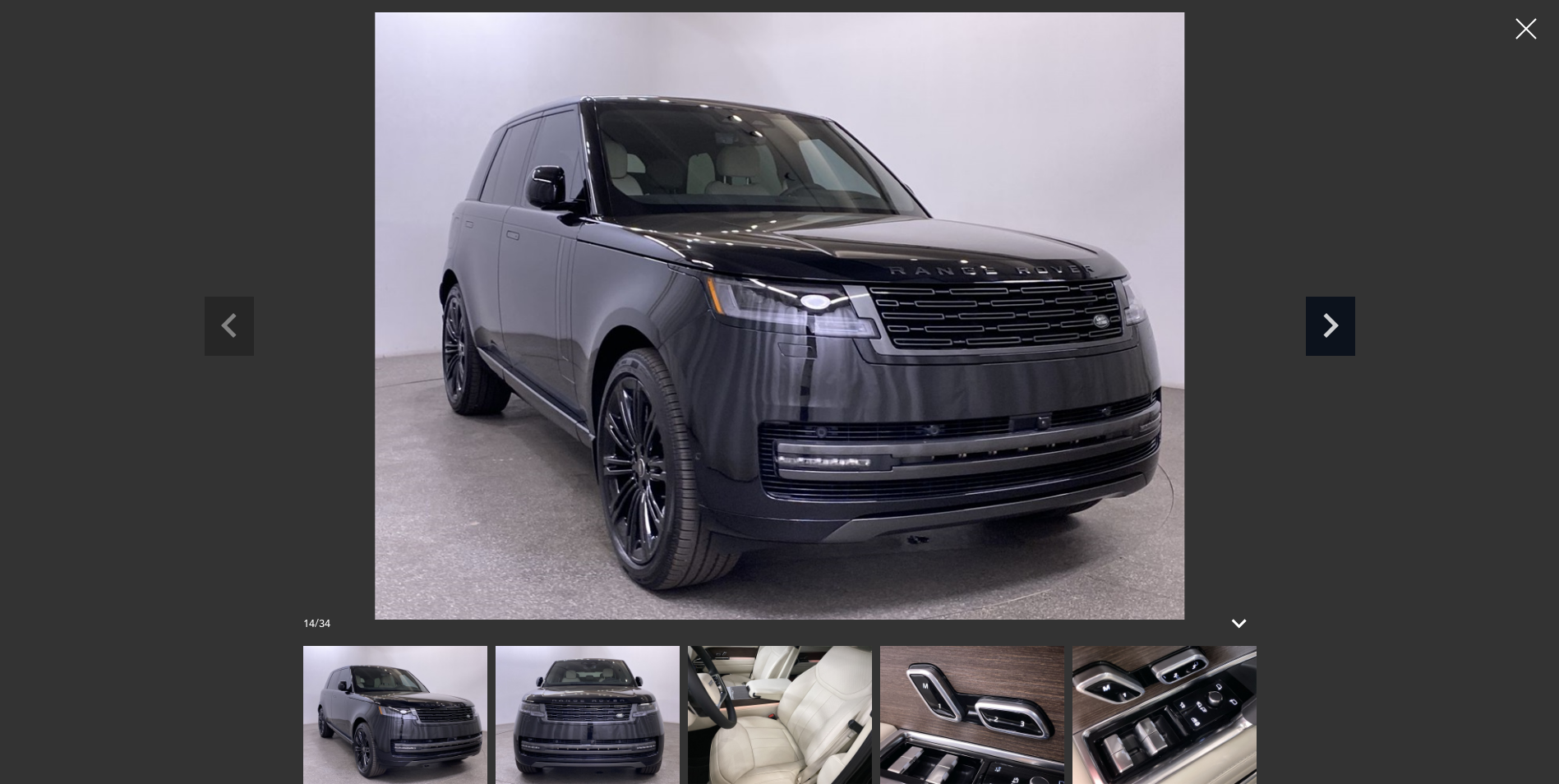
click at [1319, 328] on icon "Next slide" at bounding box center [1330, 323] width 49 height 54
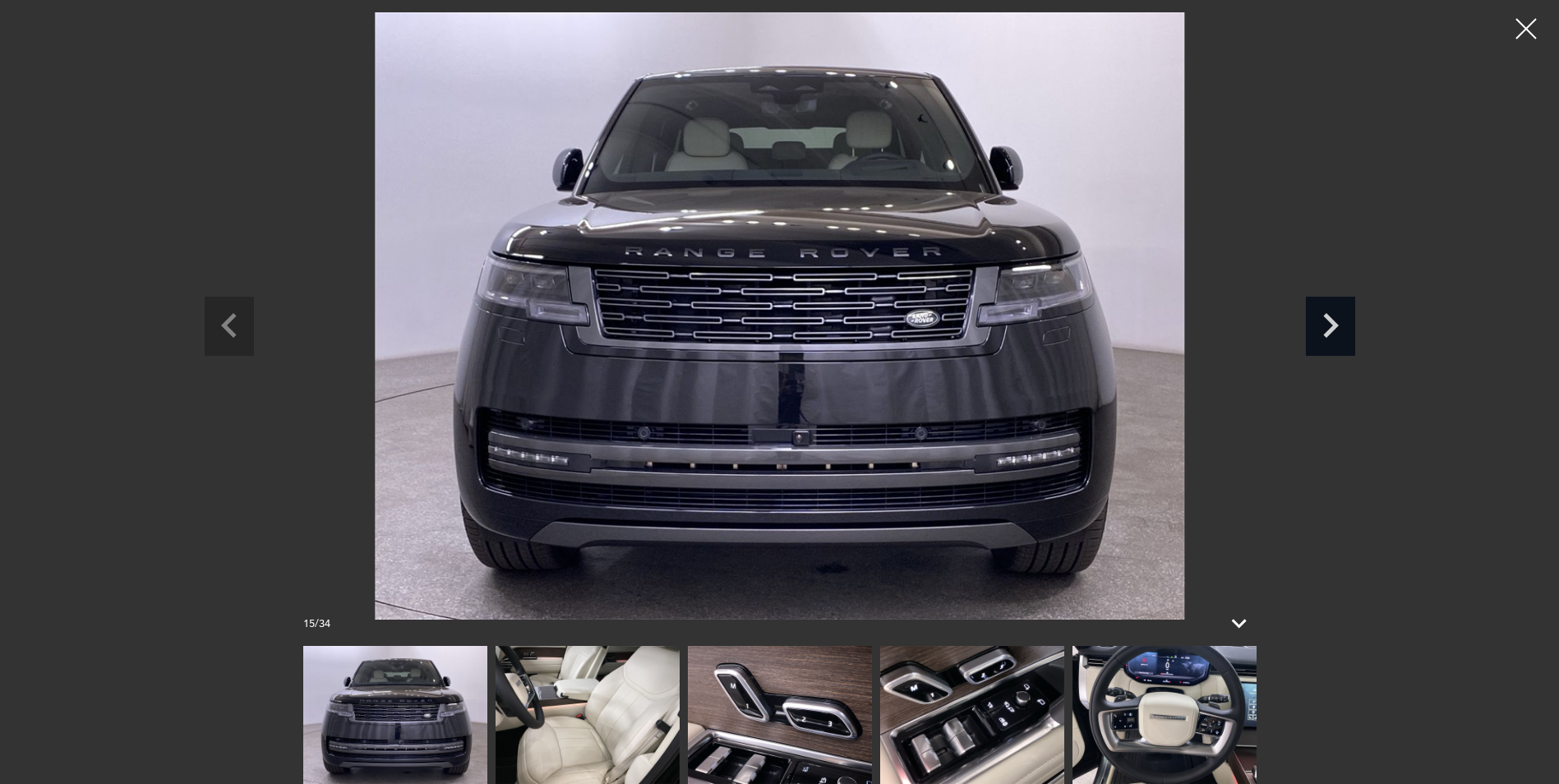
click at [1319, 328] on icon "Next slide" at bounding box center [1330, 323] width 49 height 54
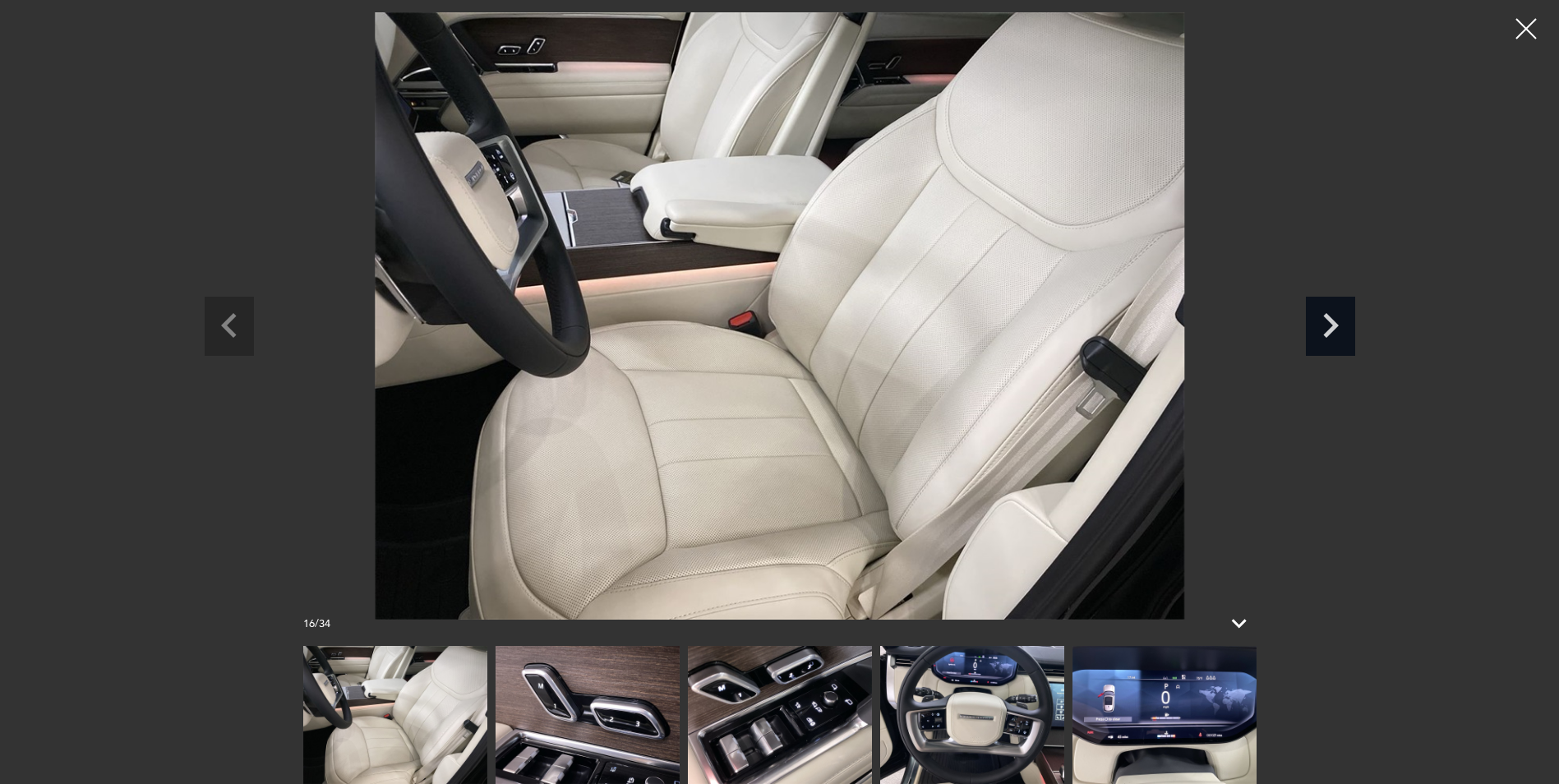
click at [1319, 328] on icon "Next slide" at bounding box center [1330, 323] width 49 height 54
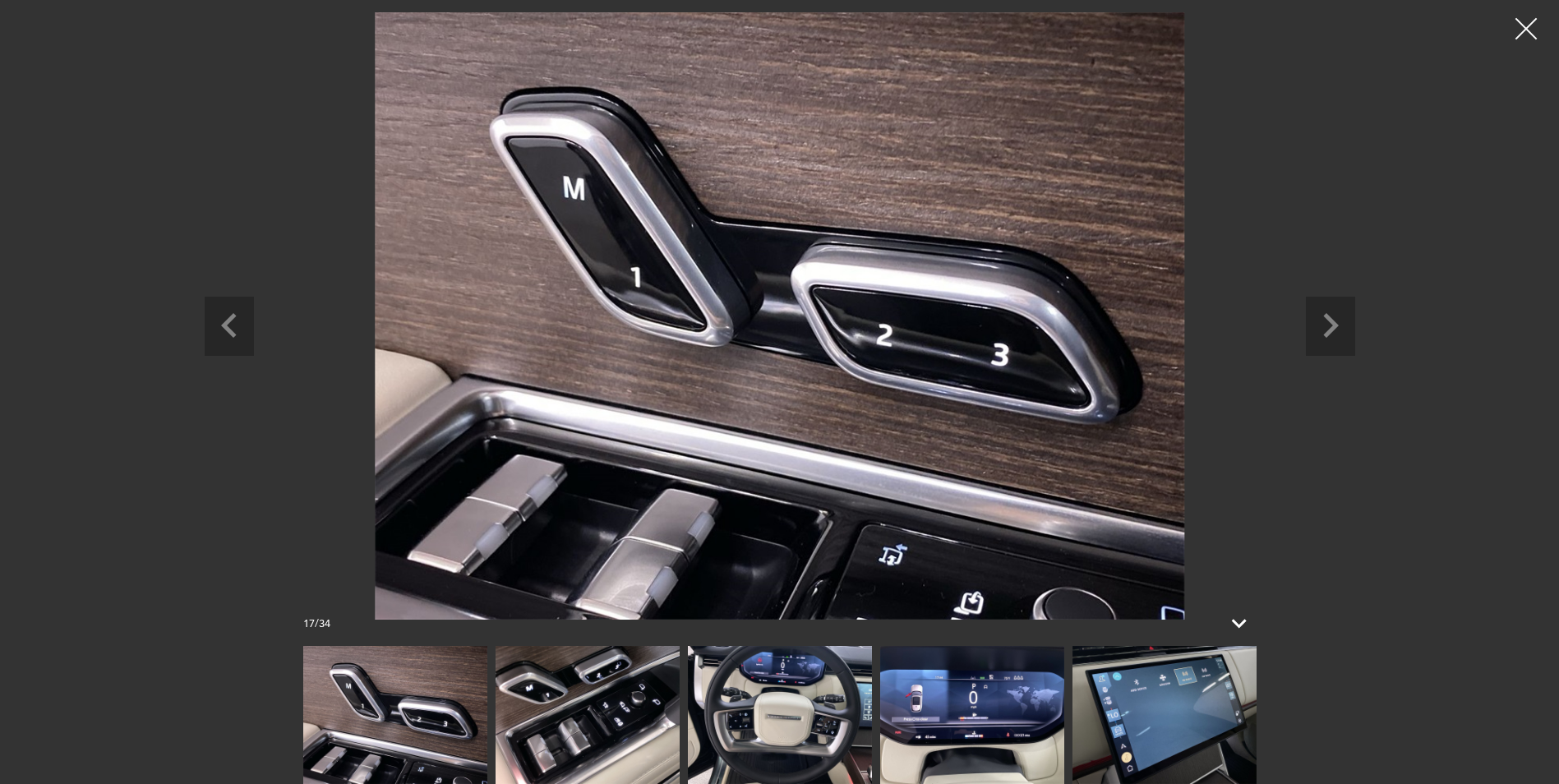
click at [1524, 29] on div at bounding box center [1527, 29] width 44 height 44
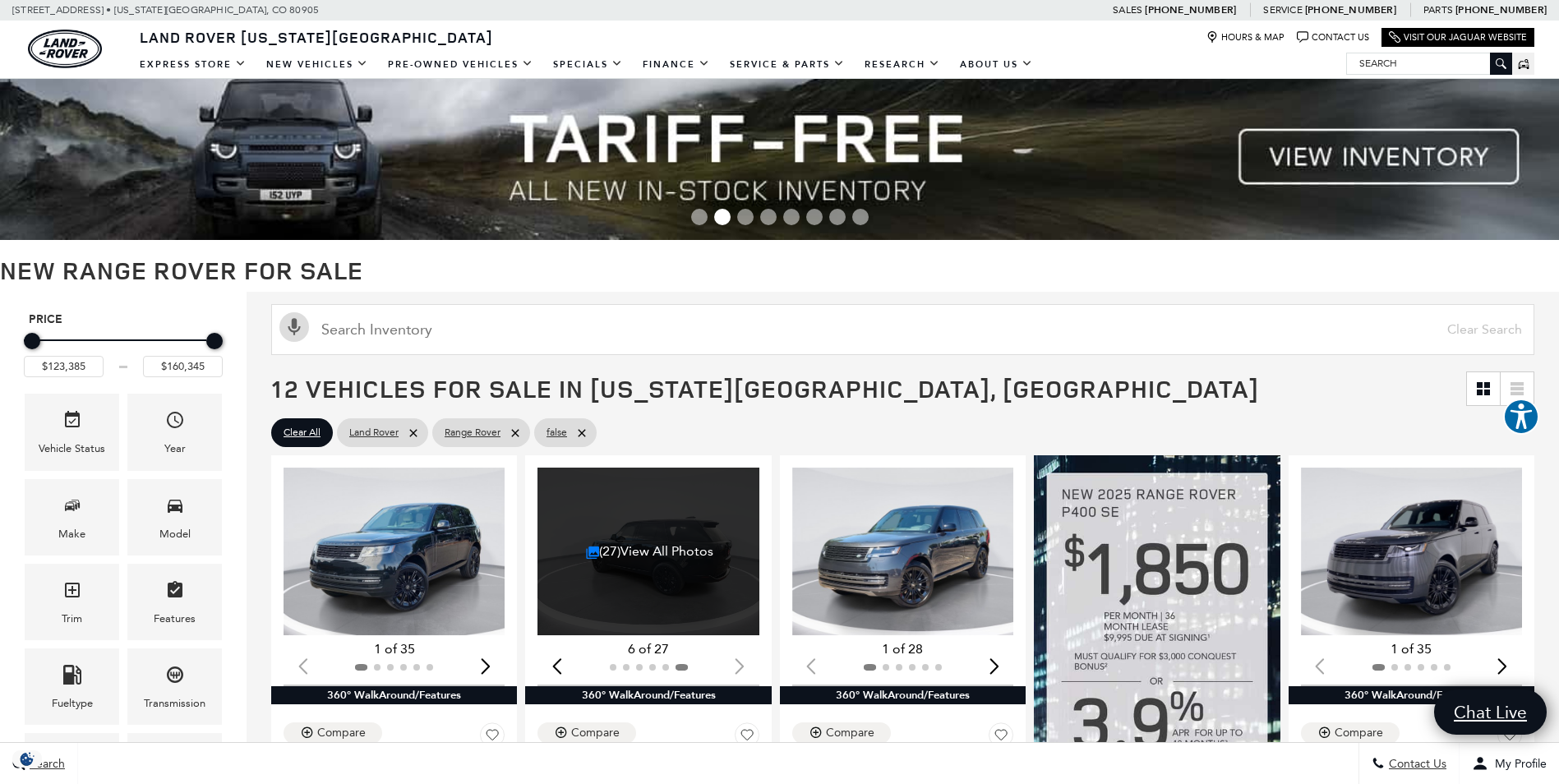
scroll to position [0, 0]
